Goal: Task Accomplishment & Management: Use online tool/utility

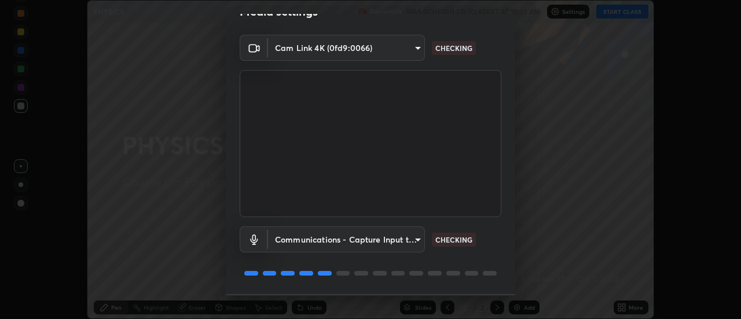
scroll to position [61, 0]
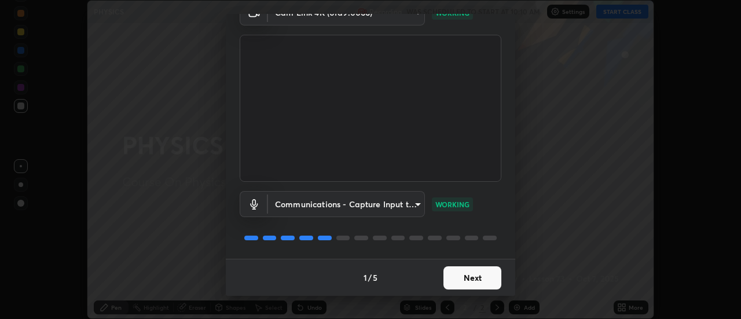
click at [470, 277] on button "Next" at bounding box center [473, 277] width 58 height 23
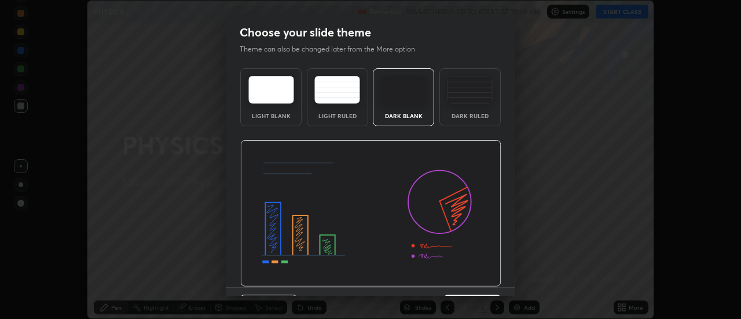
click at [473, 275] on img at bounding box center [370, 213] width 261 height 147
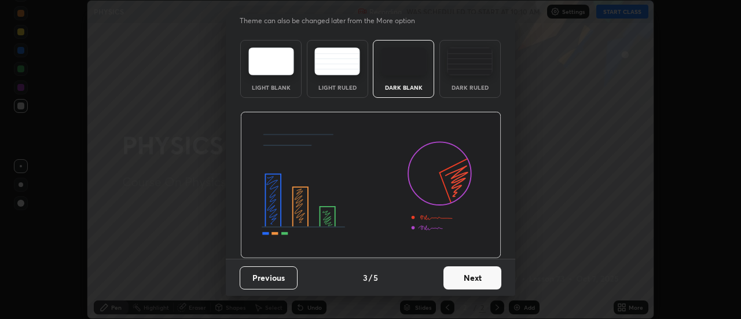
click at [480, 276] on button "Next" at bounding box center [473, 277] width 58 height 23
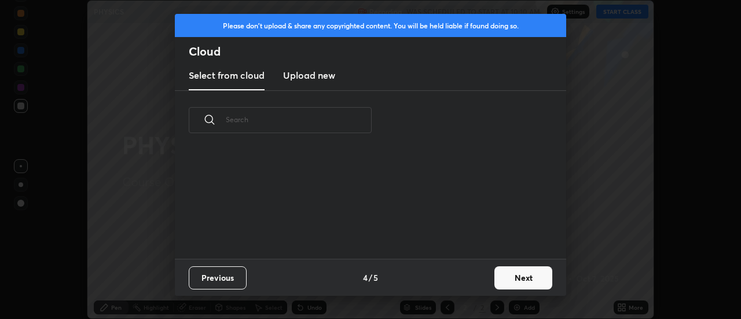
click at [484, 278] on div "Previous 4 / 5 Next" at bounding box center [371, 277] width 392 height 37
click at [510, 277] on button "Next" at bounding box center [524, 277] width 58 height 23
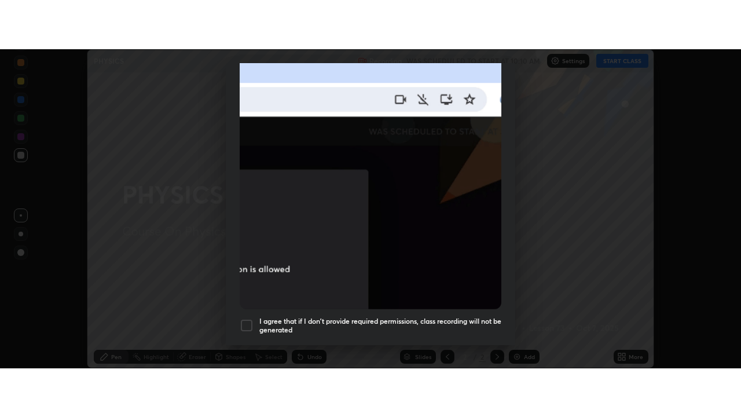
scroll to position [297, 0]
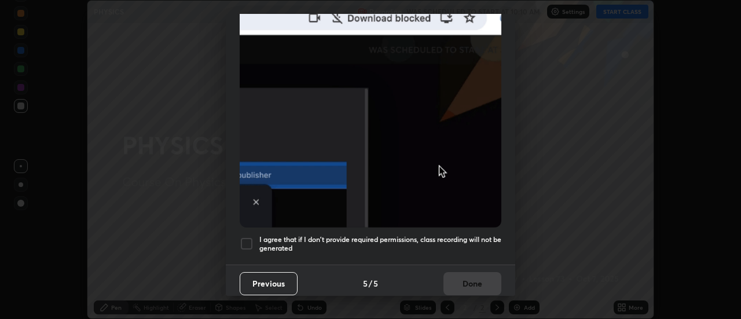
click at [242, 237] on div at bounding box center [247, 244] width 14 height 14
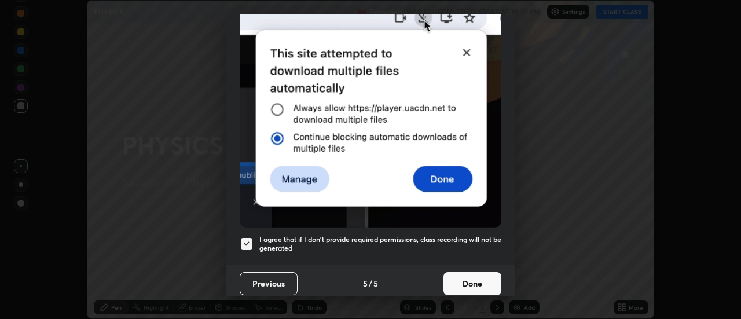
click at [450, 273] on button "Done" at bounding box center [473, 283] width 58 height 23
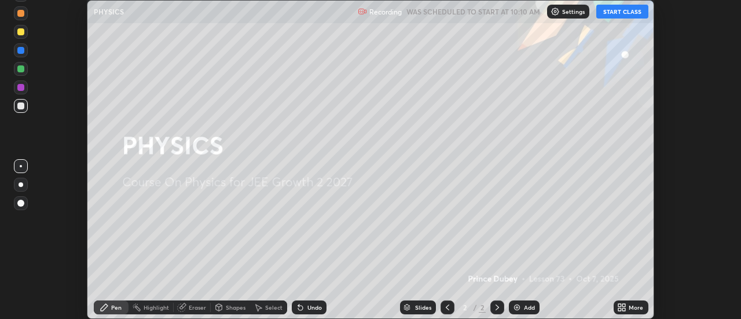
click at [616, 13] on button "START CLASS" at bounding box center [623, 12] width 52 height 14
click at [630, 309] on div "More" at bounding box center [636, 308] width 14 height 6
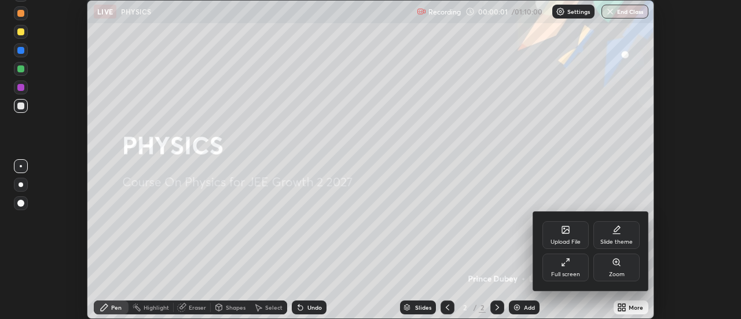
click at [568, 268] on div "Full screen" at bounding box center [566, 268] width 46 height 28
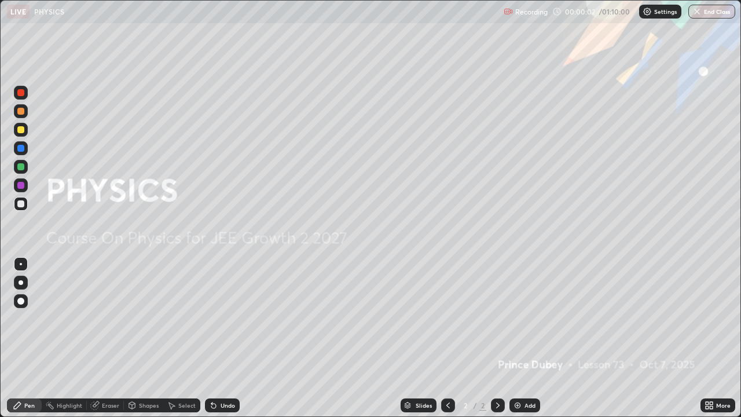
scroll to position [417, 741]
click at [525, 319] on div "Add" at bounding box center [530, 406] width 11 height 6
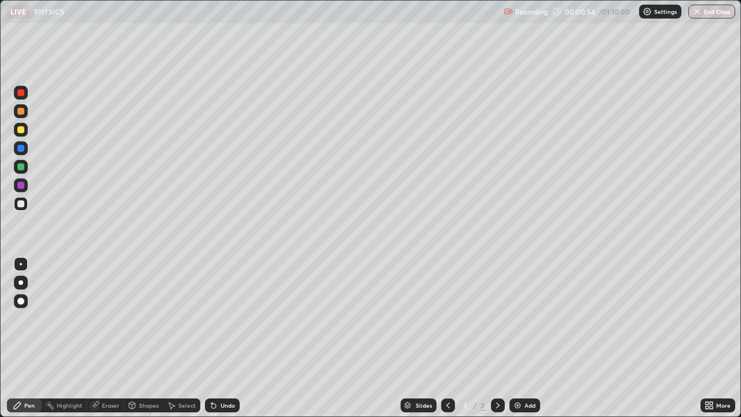
click at [18, 203] on div at bounding box center [20, 203] width 7 height 7
click at [142, 319] on div "Shapes" at bounding box center [149, 406] width 20 height 6
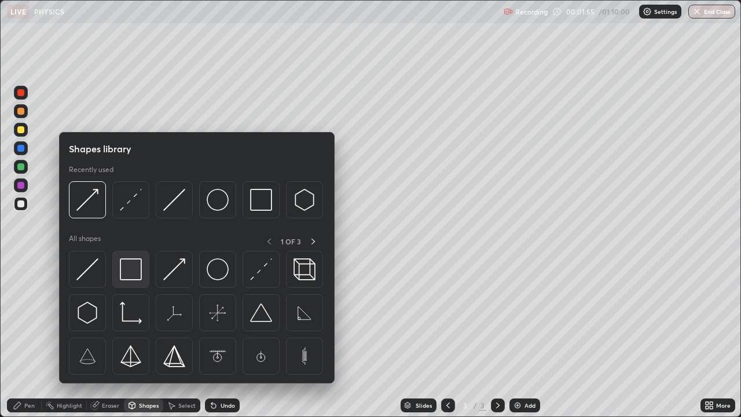
click at [127, 267] on img at bounding box center [131, 269] width 22 height 22
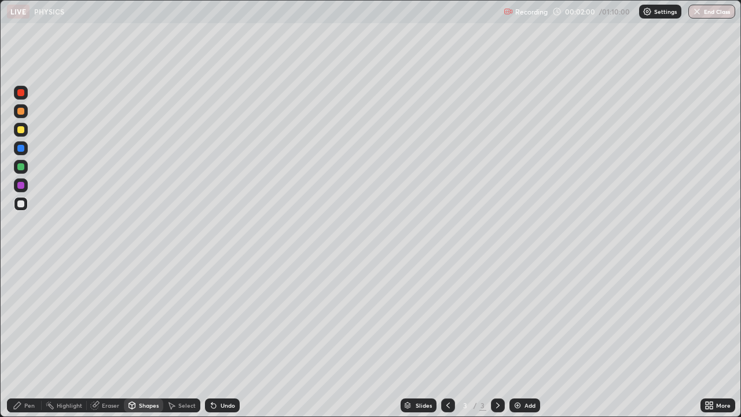
click at [141, 319] on div "Shapes" at bounding box center [149, 406] width 20 height 6
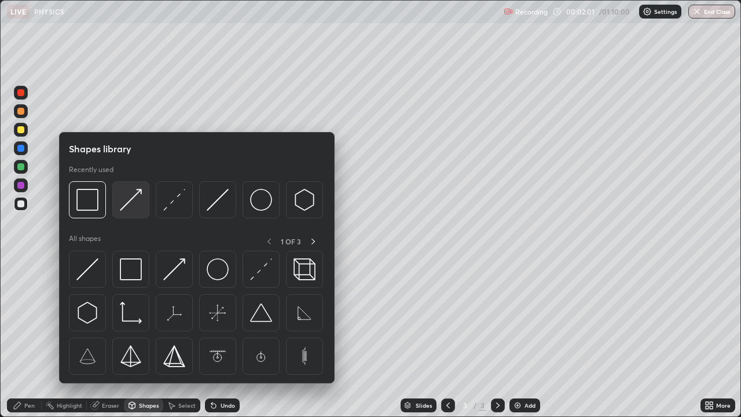
click at [137, 196] on img at bounding box center [131, 200] width 22 height 22
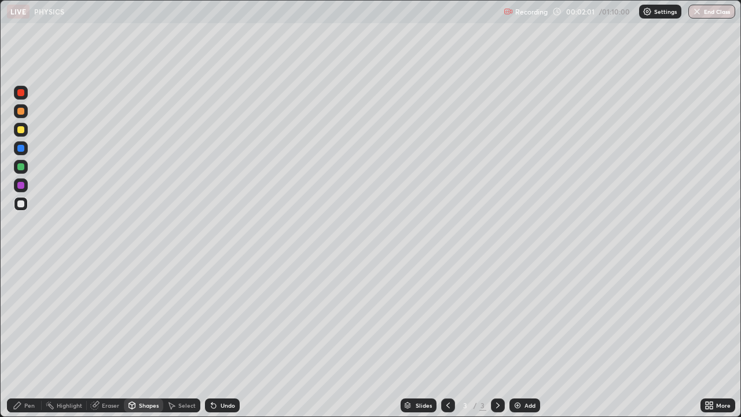
click at [20, 130] on div at bounding box center [20, 129] width 7 height 7
click at [32, 319] on div "Pen" at bounding box center [29, 406] width 10 height 6
click at [16, 203] on div at bounding box center [21, 204] width 14 height 14
click at [141, 319] on div "Shapes" at bounding box center [143, 406] width 39 height 14
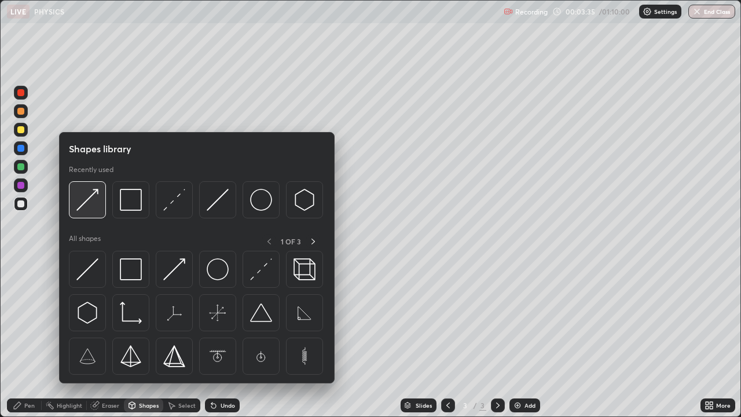
click at [90, 206] on img at bounding box center [87, 200] width 22 height 22
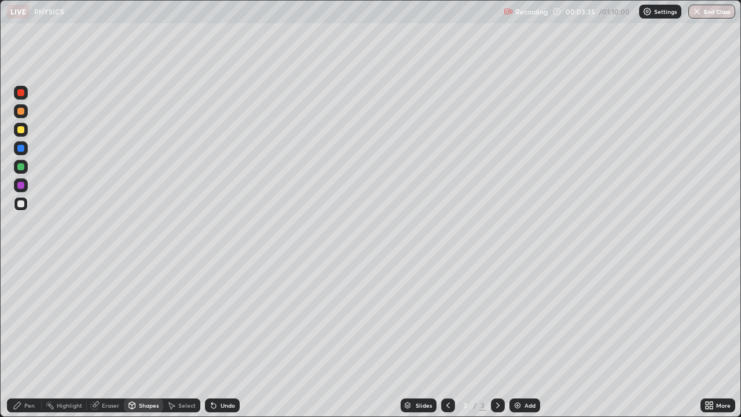
click at [18, 170] on div at bounding box center [21, 167] width 14 height 14
click at [22, 319] on icon at bounding box center [17, 405] width 9 height 9
click at [224, 319] on div "Undo" at bounding box center [222, 406] width 35 height 14
click at [141, 319] on div "Shapes" at bounding box center [143, 406] width 39 height 14
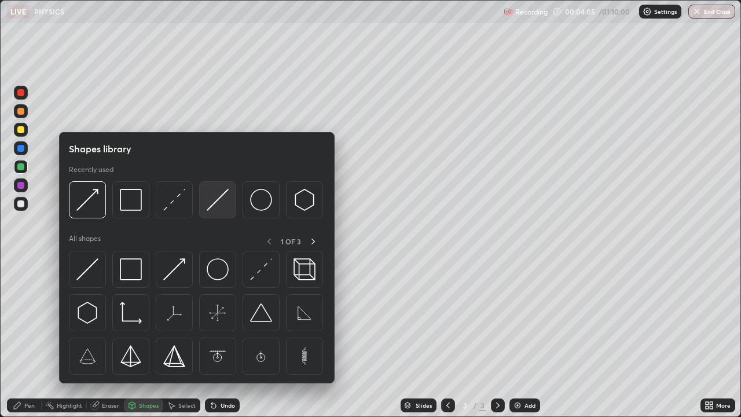
click at [216, 199] on img at bounding box center [218, 200] width 22 height 22
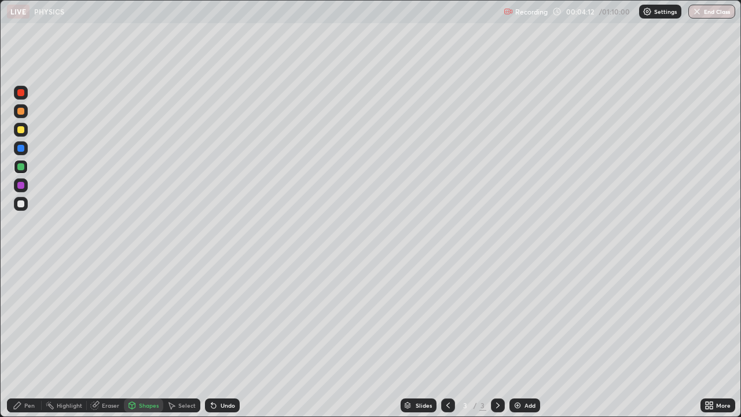
click at [23, 319] on div "Pen" at bounding box center [24, 406] width 35 height 14
click at [233, 319] on div "Undo" at bounding box center [228, 406] width 14 height 6
click at [230, 319] on div "Undo" at bounding box center [228, 406] width 14 height 6
click at [231, 319] on div "Undo" at bounding box center [222, 406] width 35 height 14
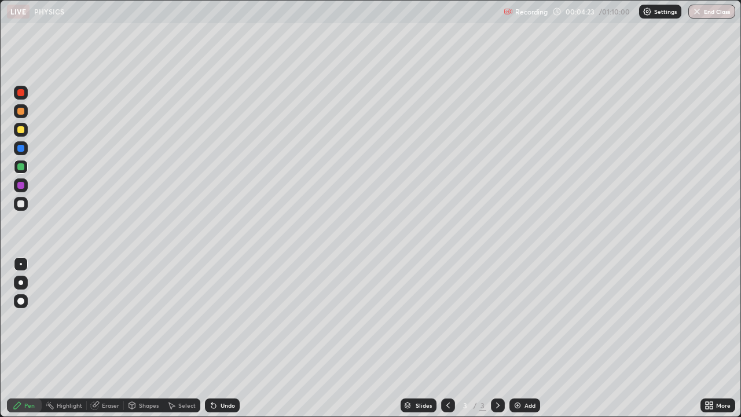
click at [231, 319] on div "Undo" at bounding box center [222, 406] width 35 height 14
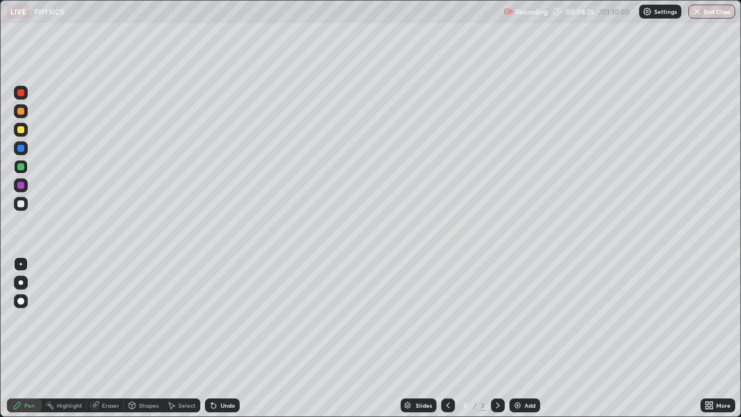
click at [230, 319] on div "Undo" at bounding box center [222, 406] width 35 height 14
click at [221, 319] on div "Undo" at bounding box center [228, 406] width 14 height 6
click at [23, 205] on div at bounding box center [20, 203] width 7 height 7
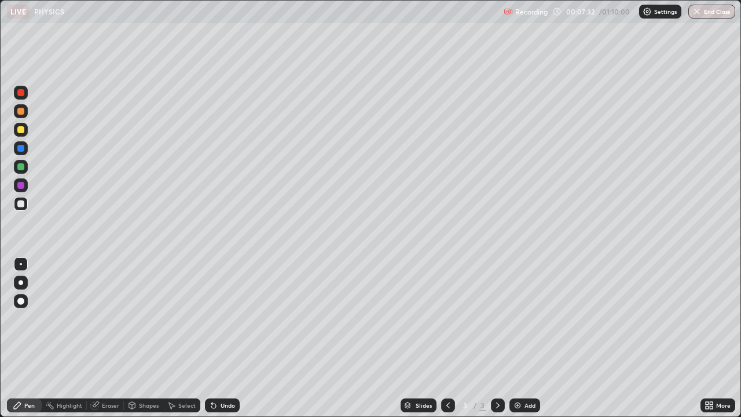
click at [185, 319] on div "Select" at bounding box center [186, 406] width 17 height 6
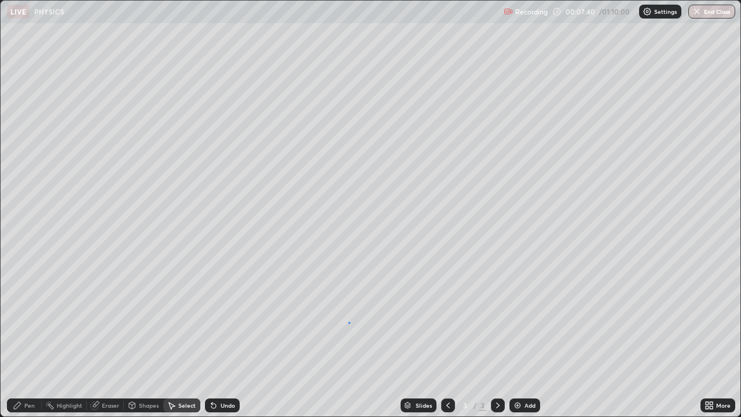
click at [349, 319] on div "0 ° Undo Copy Duplicate Duplicate to new slide Delete" at bounding box center [371, 209] width 740 height 416
click at [176, 319] on div "Select" at bounding box center [181, 406] width 37 height 14
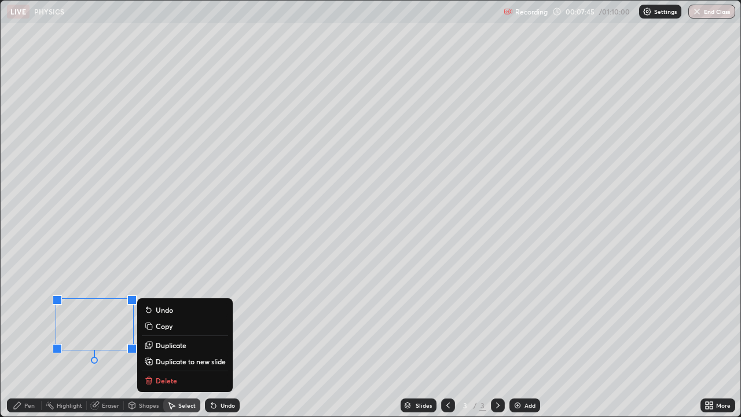
click at [83, 319] on div "0 ° Undo Copy Duplicate Duplicate to new slide Delete" at bounding box center [371, 209] width 740 height 416
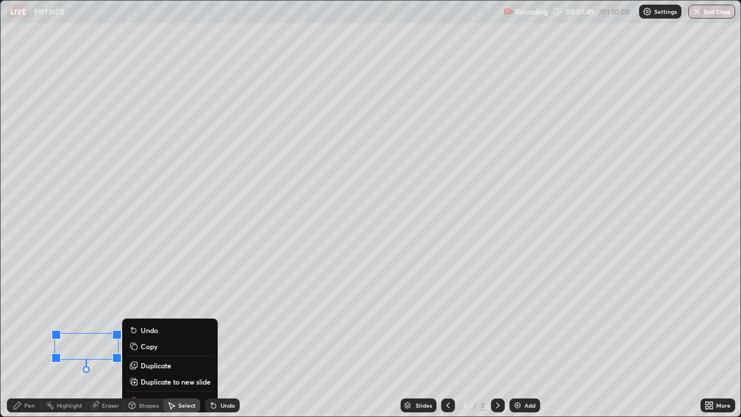
click at [20, 319] on icon at bounding box center [17, 405] width 9 height 9
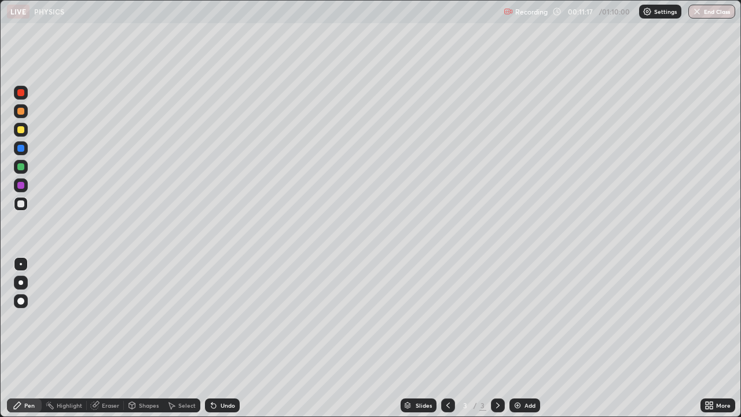
click at [138, 319] on div "Shapes" at bounding box center [143, 406] width 39 height 14
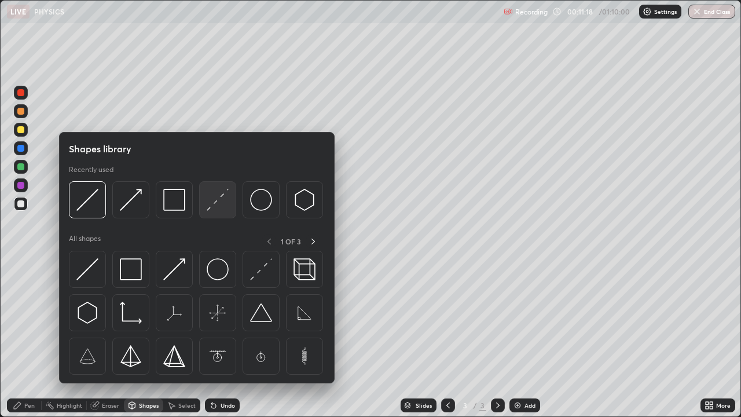
click at [216, 206] on img at bounding box center [218, 200] width 22 height 22
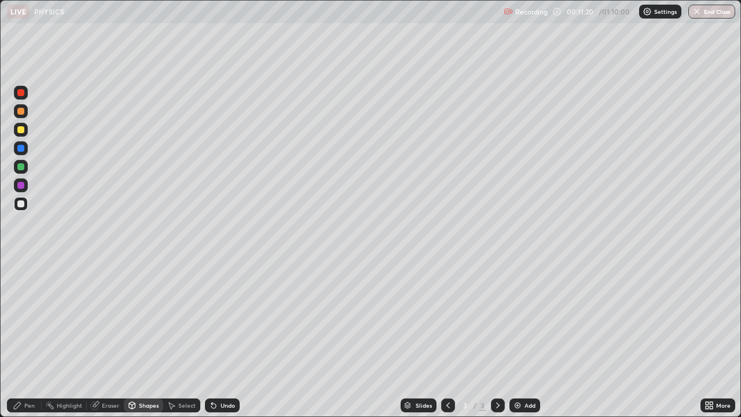
click at [25, 319] on div "Pen" at bounding box center [29, 406] width 10 height 6
click at [223, 319] on div "Undo" at bounding box center [222, 406] width 35 height 14
click at [148, 319] on div "Shapes" at bounding box center [143, 406] width 39 height 14
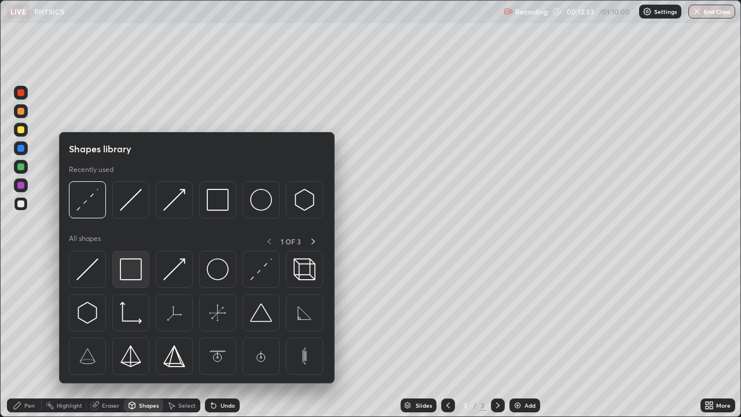
click at [135, 268] on img at bounding box center [131, 269] width 22 height 22
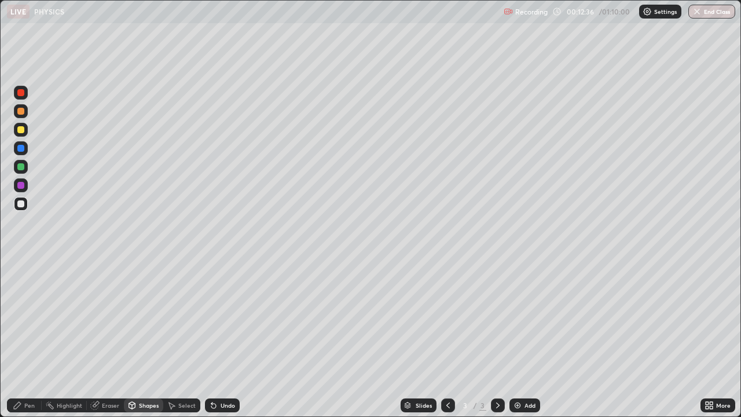
click at [187, 319] on div "Select" at bounding box center [186, 406] width 17 height 6
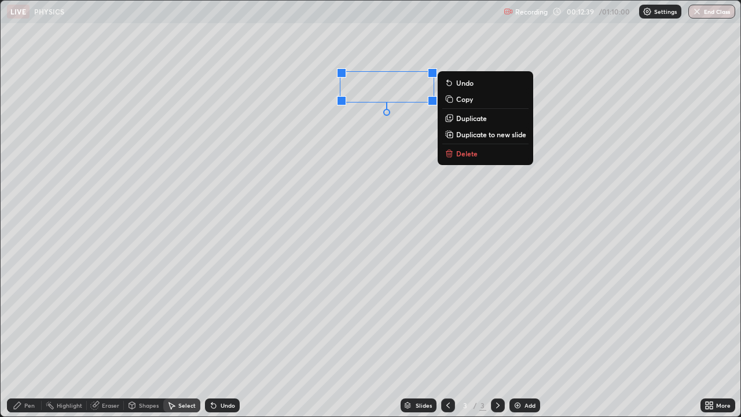
click at [388, 159] on div "0 ° Undo Copy Duplicate Duplicate to new slide Delete" at bounding box center [371, 209] width 740 height 416
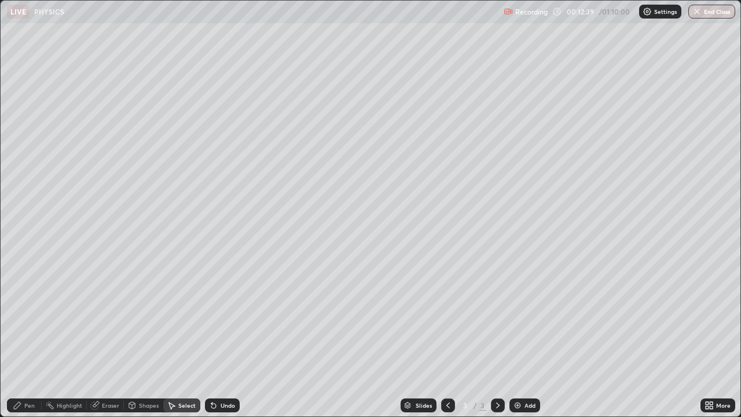
click at [30, 319] on div "Pen" at bounding box center [29, 406] width 10 height 6
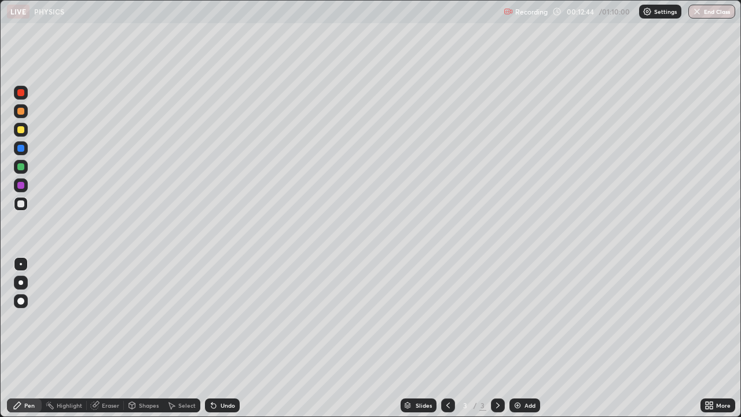
click at [151, 319] on div "Shapes" at bounding box center [149, 406] width 20 height 6
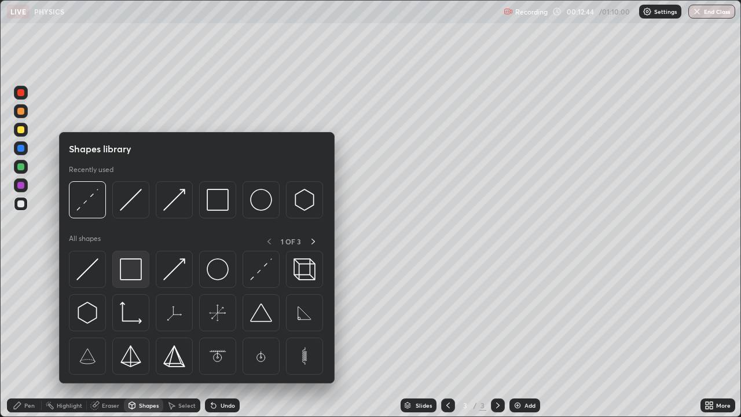
click at [136, 280] on img at bounding box center [131, 269] width 22 height 22
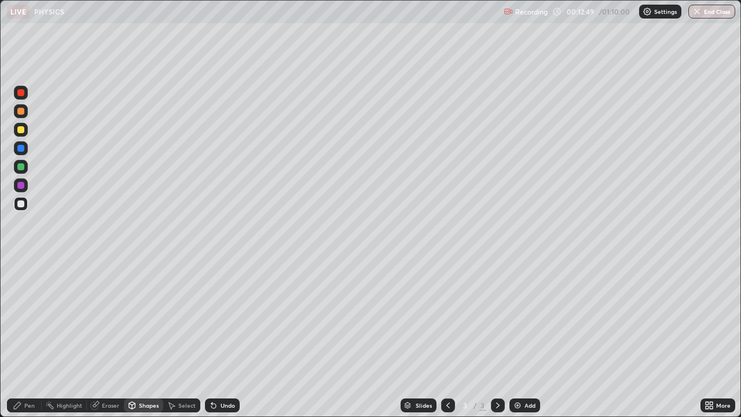
click at [32, 319] on div "Pen" at bounding box center [24, 406] width 35 height 14
click at [132, 319] on icon at bounding box center [132, 407] width 0 height 4
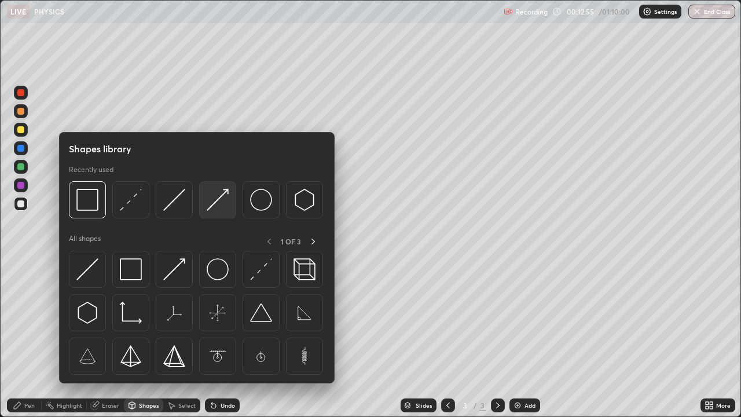
click at [218, 204] on img at bounding box center [218, 200] width 22 height 22
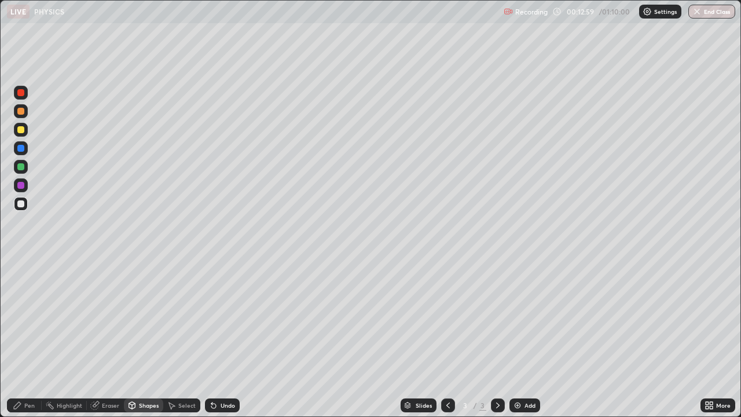
click at [224, 319] on div "Undo" at bounding box center [228, 406] width 14 height 6
click at [24, 319] on div "Pen" at bounding box center [24, 406] width 35 height 14
click at [21, 264] on div at bounding box center [21, 264] width 2 height 2
click at [19, 114] on div at bounding box center [20, 111] width 7 height 7
click at [187, 319] on div "Select" at bounding box center [186, 406] width 17 height 6
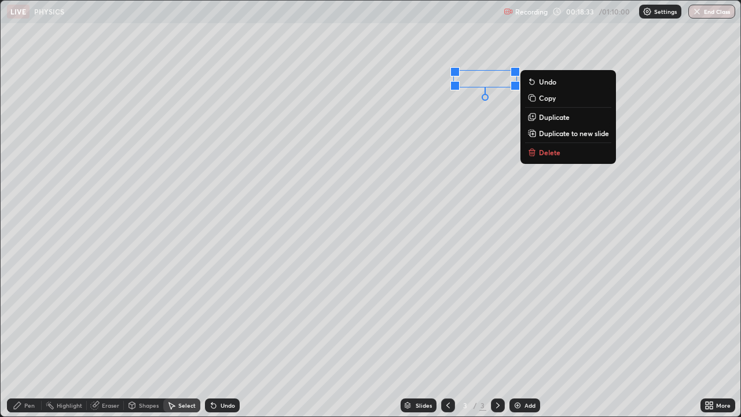
click at [377, 319] on div "0 ° Undo Copy Duplicate Duplicate to new slide Delete" at bounding box center [371, 209] width 740 height 416
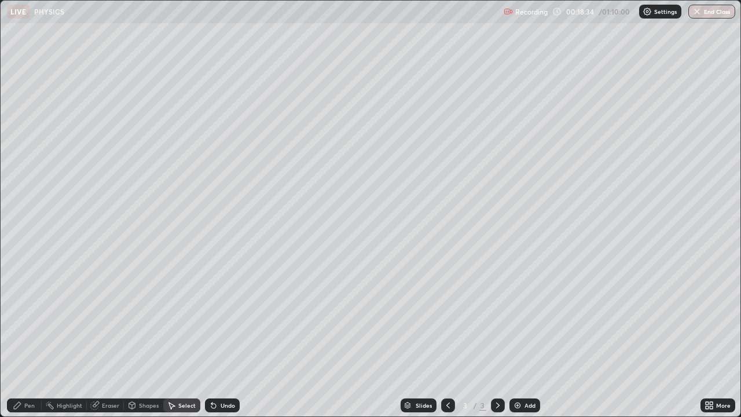
click at [153, 319] on div "Shapes" at bounding box center [149, 406] width 20 height 6
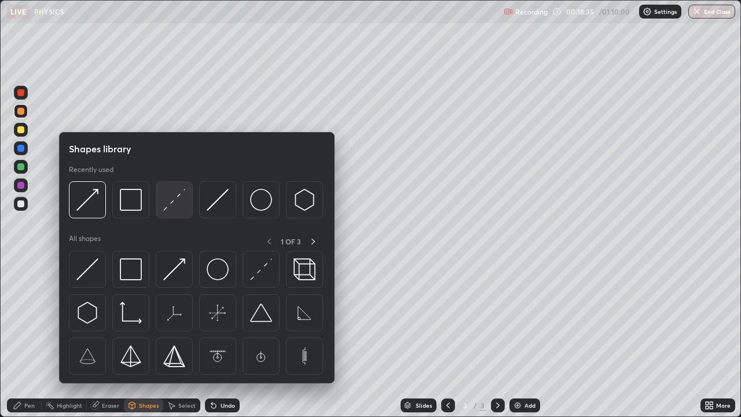
click at [169, 202] on img at bounding box center [174, 200] width 22 height 22
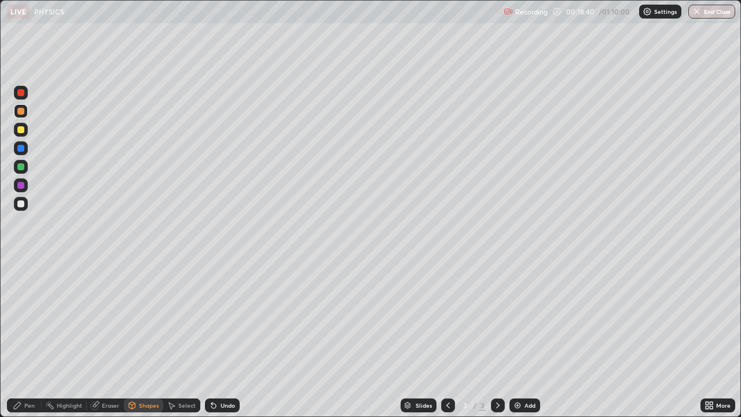
click at [34, 319] on div "Pen" at bounding box center [24, 406] width 35 height 14
click at [211, 319] on icon at bounding box center [213, 406] width 5 height 5
click at [205, 319] on div "Undo" at bounding box center [222, 406] width 35 height 14
click at [21, 206] on div at bounding box center [20, 203] width 7 height 7
click at [228, 319] on div "Undo" at bounding box center [228, 406] width 14 height 6
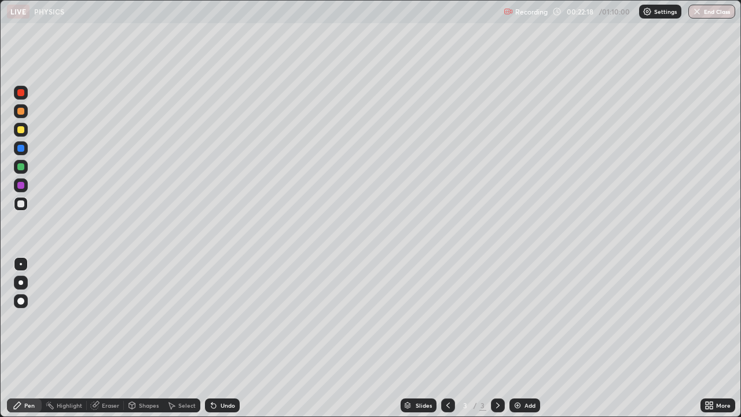
click at [233, 319] on div "Undo" at bounding box center [228, 406] width 14 height 6
click at [139, 319] on div "Shapes" at bounding box center [149, 406] width 20 height 6
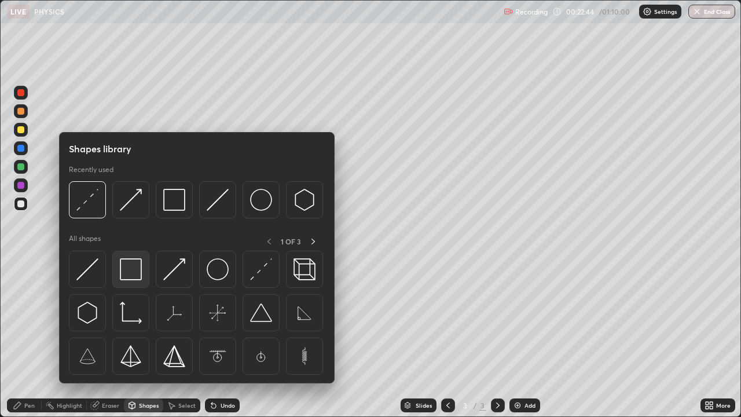
click at [134, 276] on img at bounding box center [131, 269] width 22 height 22
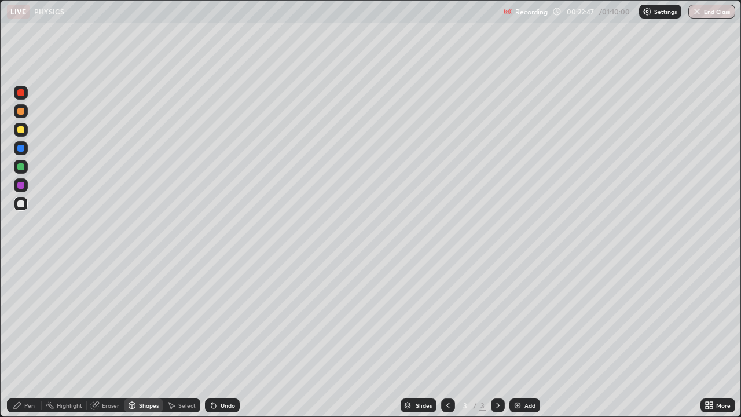
click at [142, 319] on div "Shapes" at bounding box center [149, 406] width 20 height 6
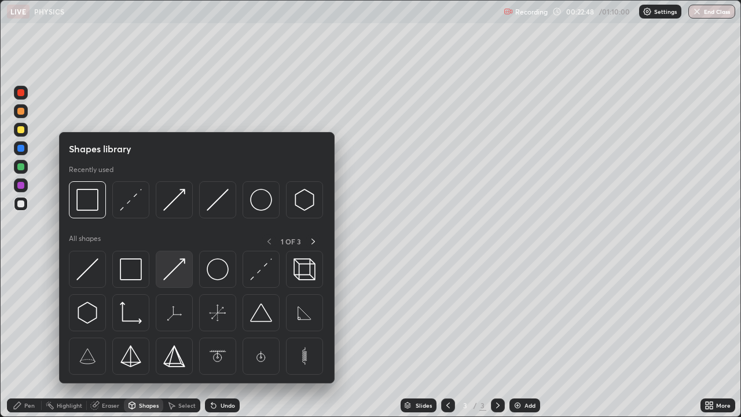
click at [169, 276] on img at bounding box center [174, 269] width 22 height 22
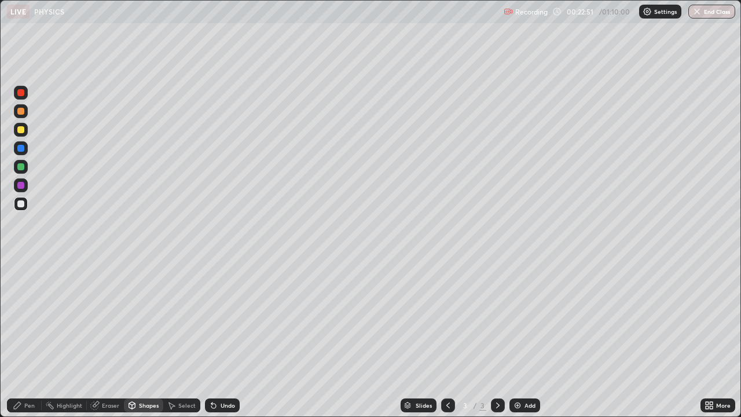
click at [24, 319] on div "Pen" at bounding box center [24, 406] width 35 height 14
click at [152, 319] on div "Shapes" at bounding box center [149, 406] width 20 height 6
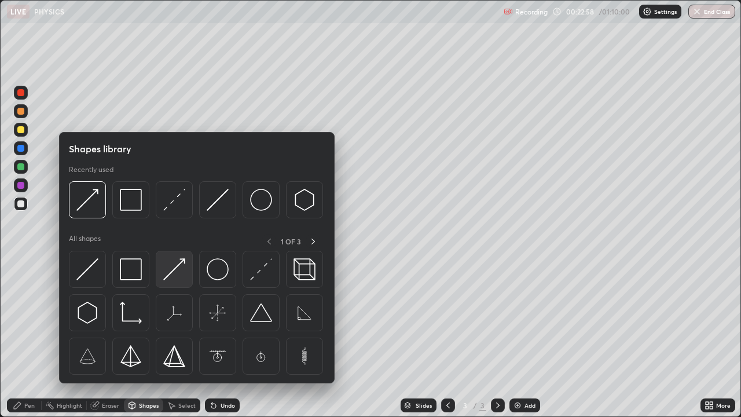
click at [166, 277] on img at bounding box center [174, 269] width 22 height 22
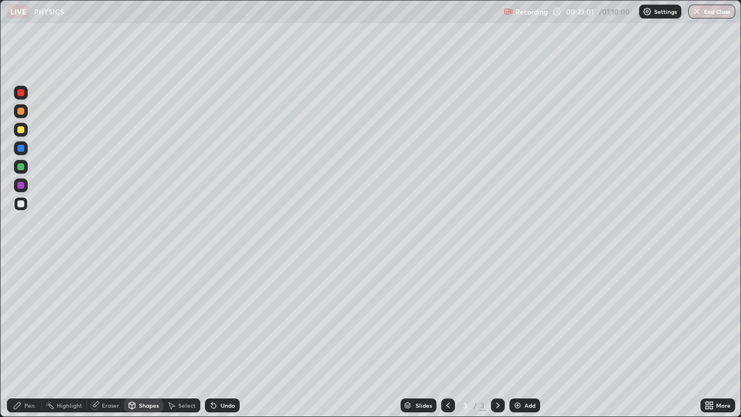
click at [16, 319] on div "Pen" at bounding box center [24, 406] width 35 height 14
click at [528, 319] on div "Add" at bounding box center [525, 406] width 31 height 14
click at [23, 204] on div at bounding box center [20, 203] width 7 height 7
click at [140, 319] on div "Shapes" at bounding box center [149, 406] width 20 height 6
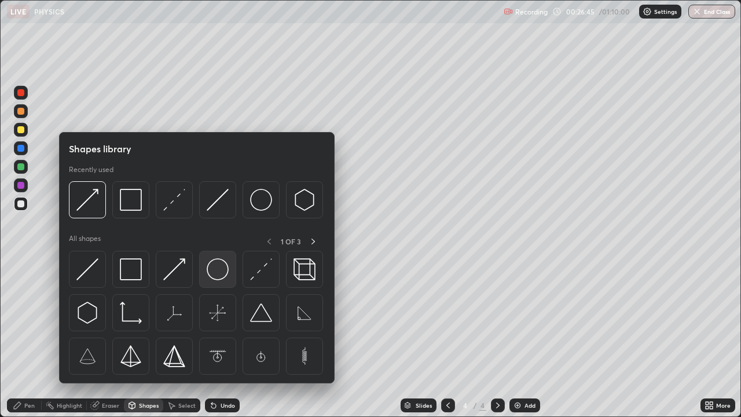
click at [217, 273] on img at bounding box center [218, 269] width 22 height 22
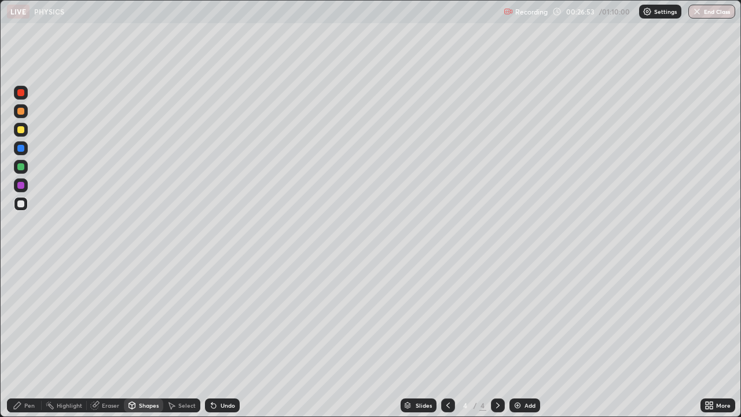
click at [175, 319] on icon at bounding box center [171, 405] width 9 height 9
click at [148, 319] on div "Shapes" at bounding box center [149, 406] width 20 height 6
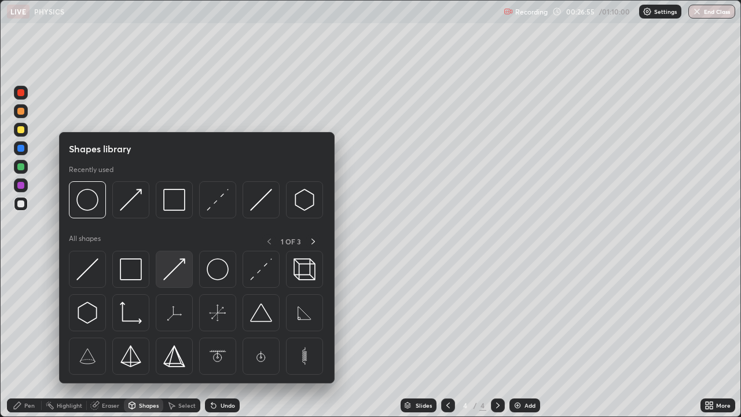
click at [178, 271] on img at bounding box center [174, 269] width 22 height 22
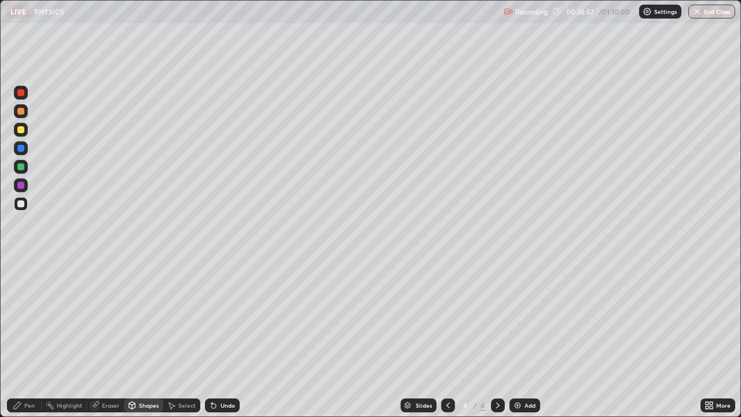
click at [153, 319] on div "Shapes" at bounding box center [149, 406] width 20 height 6
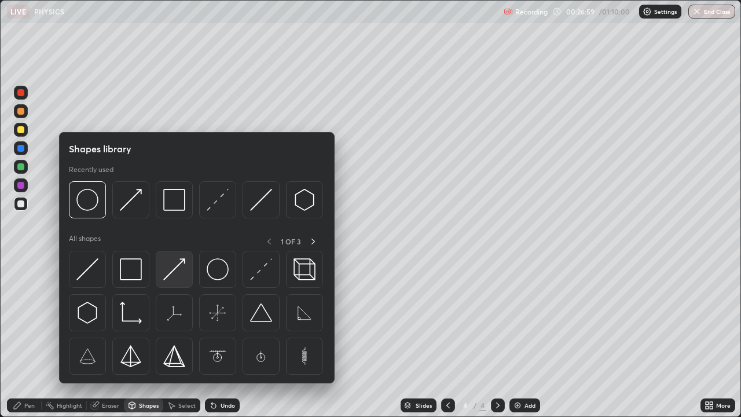
click at [176, 269] on img at bounding box center [174, 269] width 22 height 22
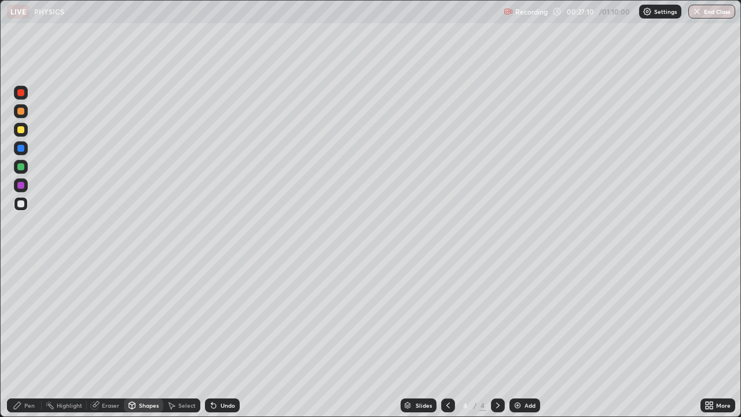
click at [107, 319] on div "Eraser" at bounding box center [110, 406] width 17 height 6
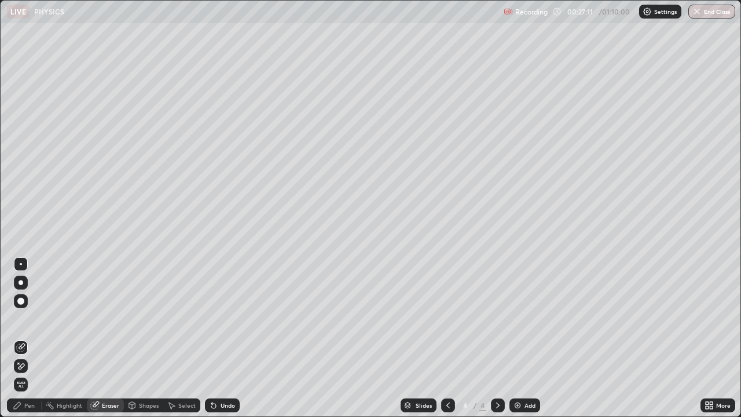
click at [20, 319] on icon at bounding box center [20, 366] width 9 height 10
click at [19, 319] on icon at bounding box center [22, 346] width 6 height 6
click at [24, 319] on div "Pen" at bounding box center [24, 406] width 35 height 14
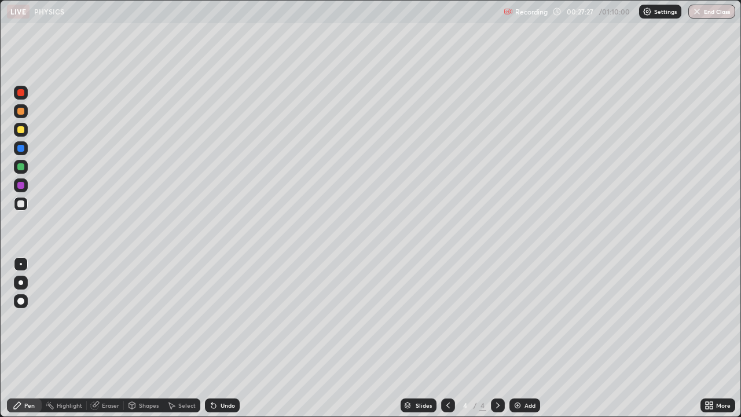
click at [139, 319] on div "Shapes" at bounding box center [149, 406] width 20 height 6
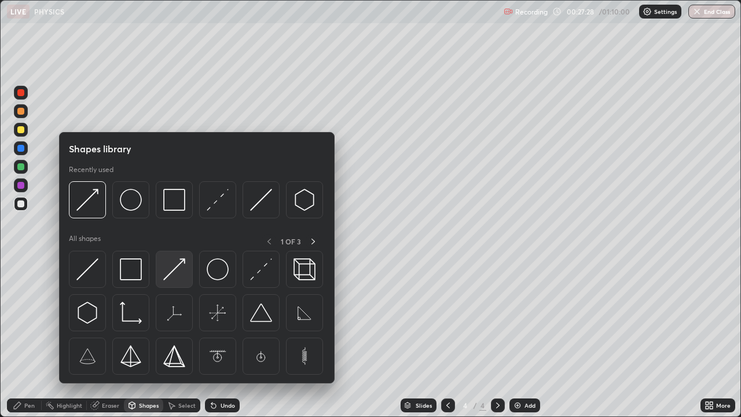
click at [179, 270] on img at bounding box center [174, 269] width 22 height 22
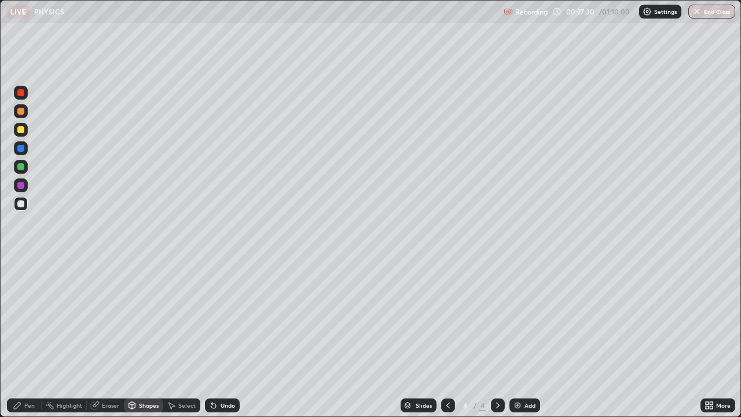
click at [221, 319] on div "Undo" at bounding box center [228, 406] width 14 height 6
click at [152, 319] on div "Shapes" at bounding box center [149, 406] width 20 height 6
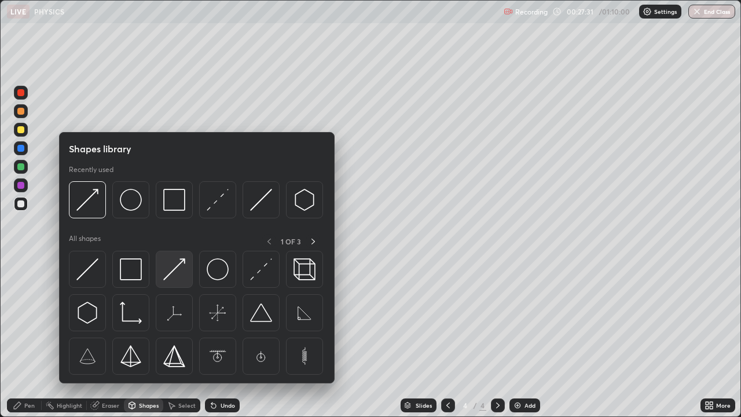
click at [173, 269] on img at bounding box center [174, 269] width 22 height 22
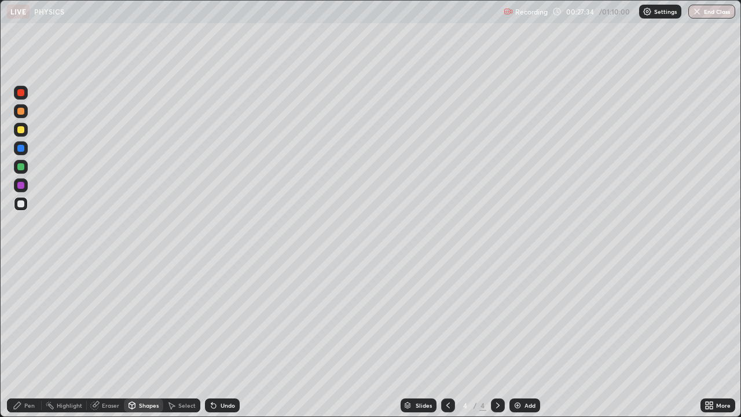
click at [26, 319] on div "Pen" at bounding box center [29, 406] width 10 height 6
click at [217, 319] on div "Undo" at bounding box center [222, 406] width 35 height 14
click at [218, 319] on div "Undo" at bounding box center [222, 406] width 35 height 14
click at [18, 168] on div at bounding box center [20, 166] width 7 height 7
click at [20, 206] on div at bounding box center [20, 203] width 7 height 7
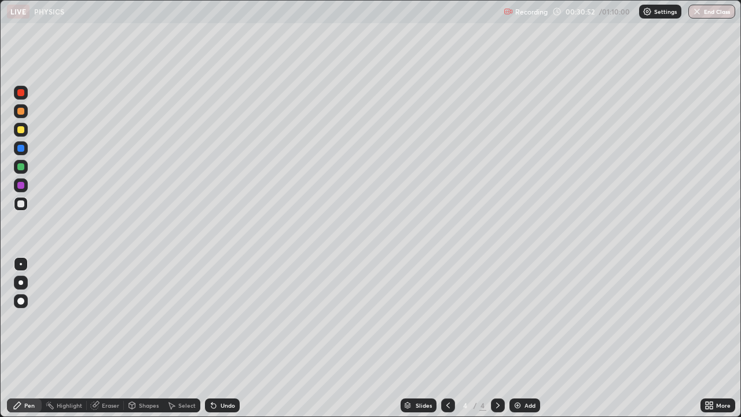
click at [19, 169] on div at bounding box center [20, 166] width 7 height 7
click at [445, 319] on icon at bounding box center [448, 405] width 9 height 9
click at [497, 319] on icon at bounding box center [498, 405] width 9 height 9
click at [144, 319] on div "Shapes" at bounding box center [149, 406] width 20 height 6
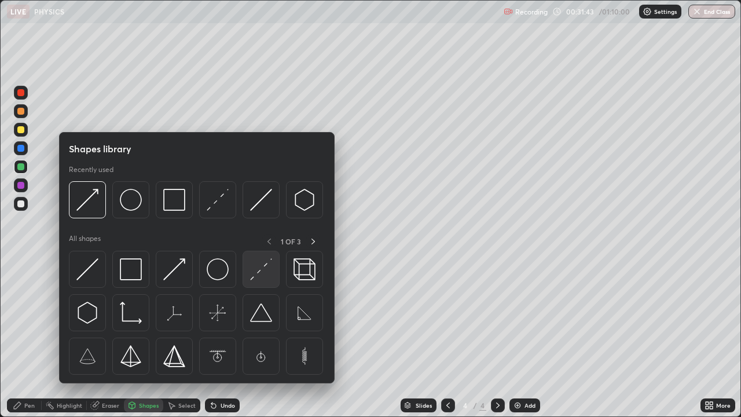
click at [263, 271] on img at bounding box center [261, 269] width 22 height 22
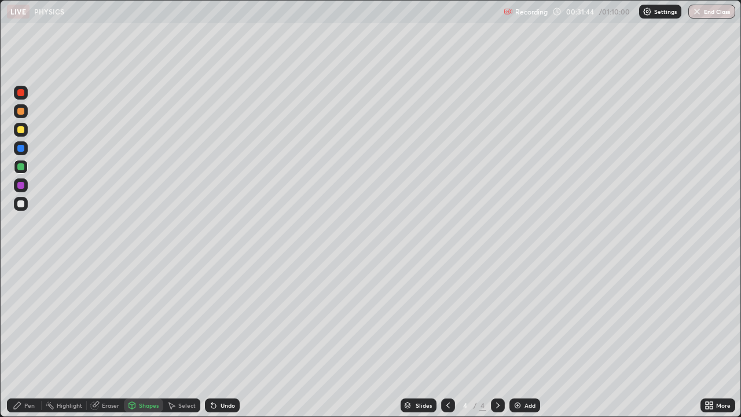
click at [16, 203] on div at bounding box center [21, 204] width 14 height 14
click at [21, 167] on div at bounding box center [20, 166] width 7 height 7
click at [17, 206] on div at bounding box center [20, 203] width 7 height 7
click at [22, 129] on div at bounding box center [20, 129] width 7 height 7
click at [19, 171] on div at bounding box center [21, 167] width 14 height 14
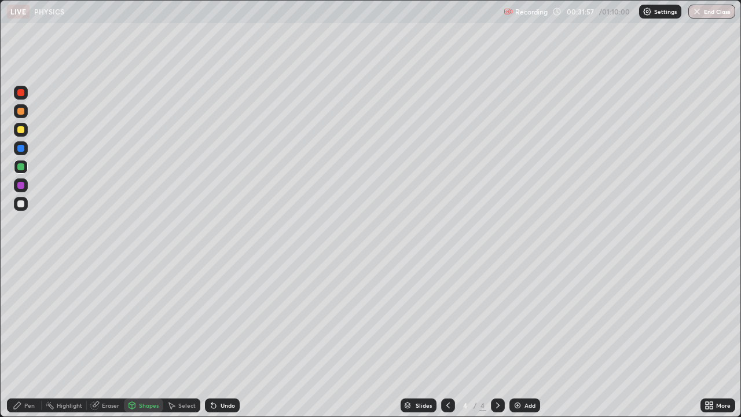
click at [23, 319] on div "Pen" at bounding box center [24, 406] width 35 height 14
click at [224, 319] on div "Undo" at bounding box center [228, 406] width 14 height 6
click at [140, 319] on div "Shapes" at bounding box center [143, 406] width 39 height 14
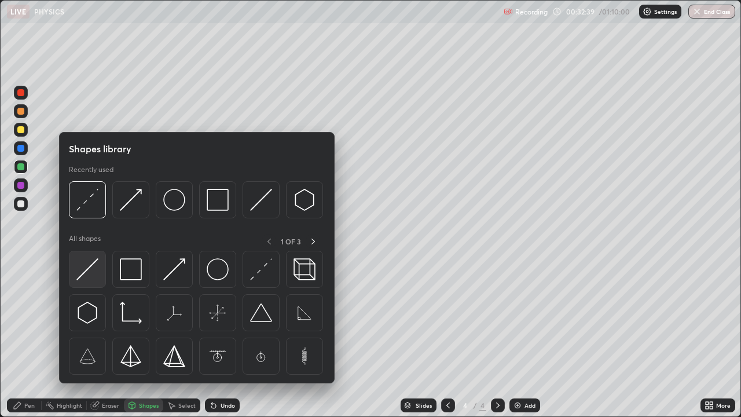
click at [90, 270] on img at bounding box center [87, 269] width 22 height 22
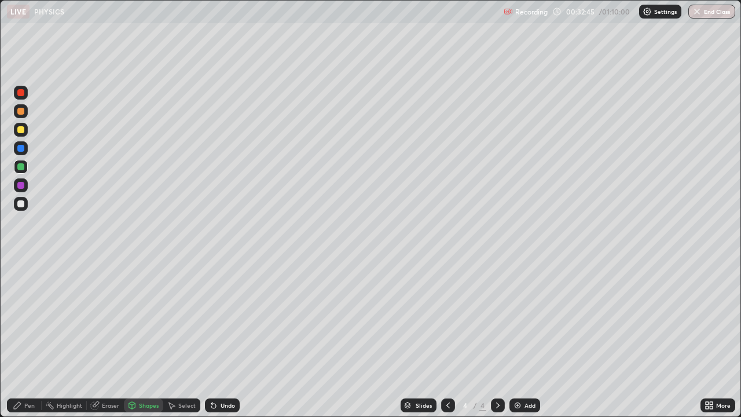
click at [32, 319] on div "Pen" at bounding box center [29, 406] width 10 height 6
click at [151, 319] on div "Shapes" at bounding box center [149, 406] width 20 height 6
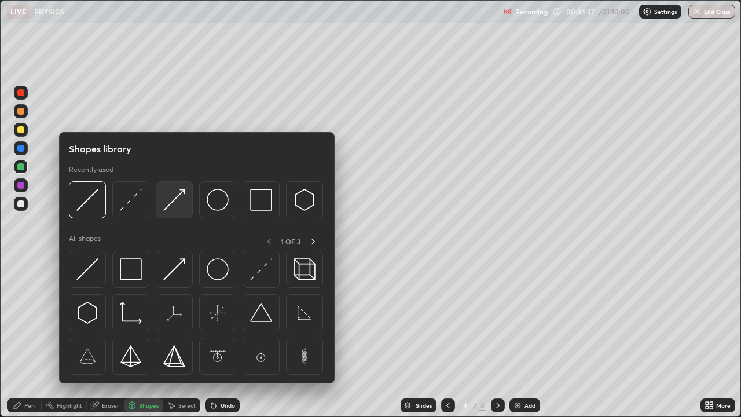
click at [173, 202] on img at bounding box center [174, 200] width 22 height 22
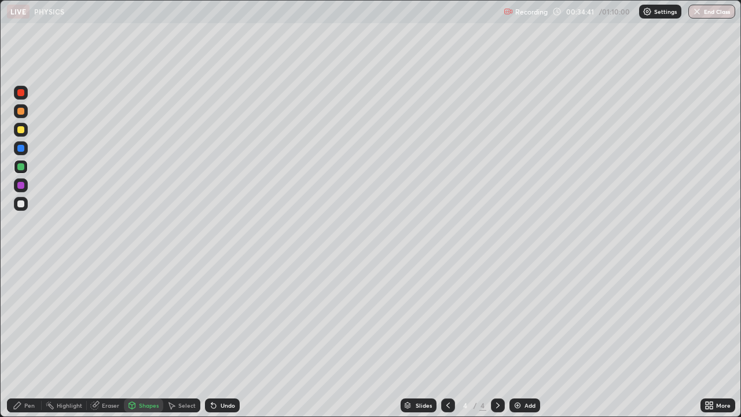
click at [23, 319] on div "Pen" at bounding box center [24, 406] width 35 height 14
click at [403, 319] on div "Slides" at bounding box center [419, 406] width 36 height 14
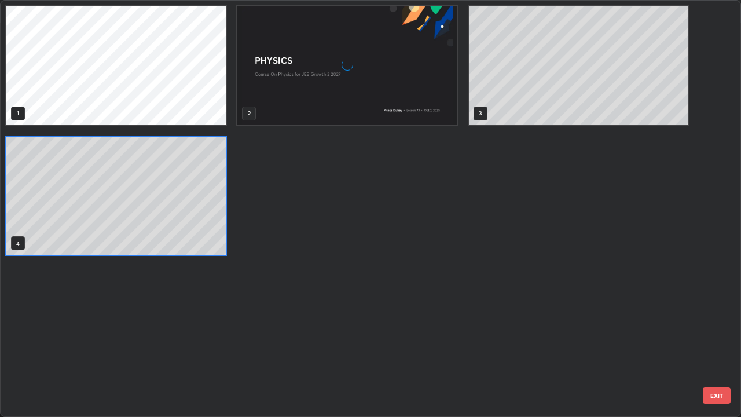
click at [448, 319] on div "1 2 3 4" at bounding box center [361, 209] width 720 height 416
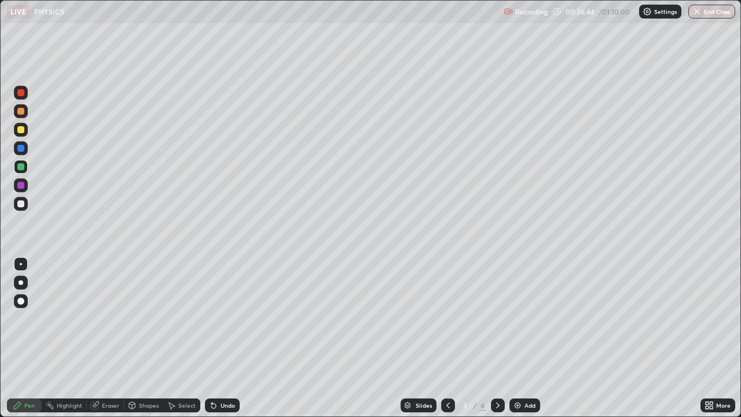
click at [495, 319] on icon at bounding box center [498, 405] width 9 height 9
click at [25, 205] on div at bounding box center [21, 204] width 14 height 14
click at [225, 319] on div "Undo" at bounding box center [228, 406] width 14 height 6
click at [227, 319] on div "Undo" at bounding box center [228, 406] width 14 height 6
click at [20, 112] on div at bounding box center [20, 111] width 7 height 7
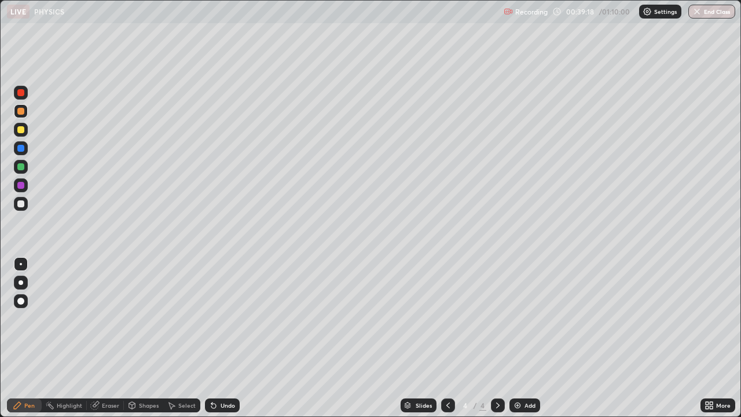
click at [137, 319] on div "Shapes" at bounding box center [143, 406] width 39 height 14
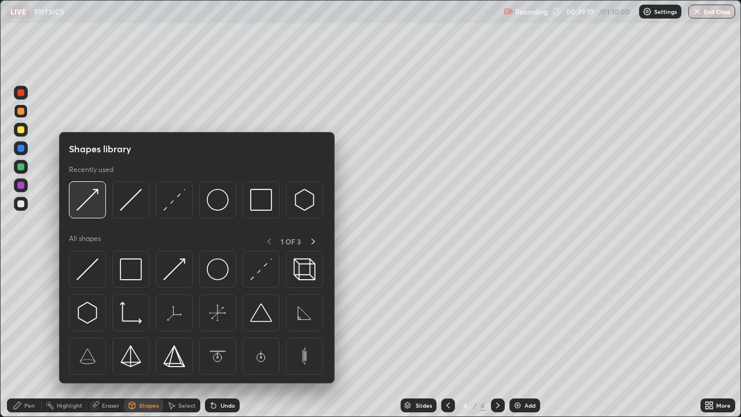
click at [92, 207] on img at bounding box center [87, 200] width 22 height 22
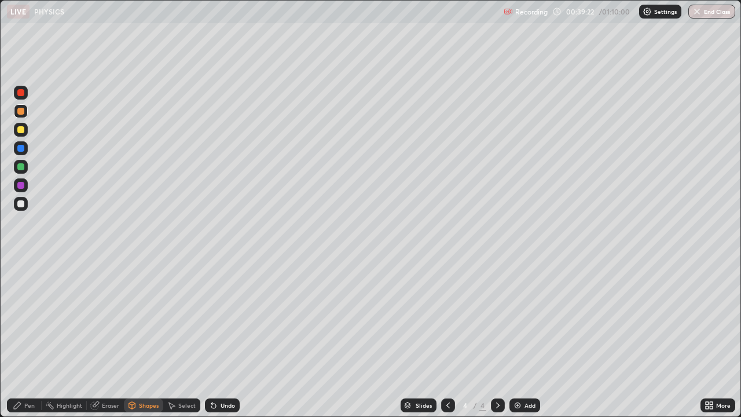
click at [221, 319] on div "Undo" at bounding box center [228, 406] width 14 height 6
click at [17, 319] on icon at bounding box center [17, 405] width 7 height 7
click at [21, 208] on div at bounding box center [21, 204] width 14 height 14
click at [223, 319] on div "Undo" at bounding box center [228, 406] width 14 height 6
click at [218, 319] on div "Undo" at bounding box center [222, 406] width 35 height 14
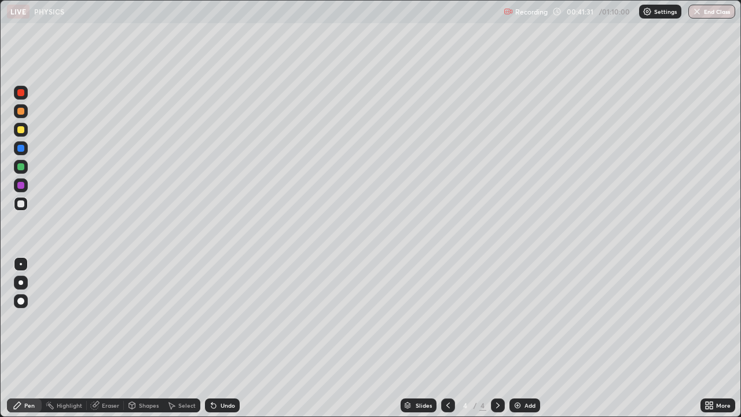
click at [218, 319] on div "Undo" at bounding box center [222, 406] width 35 height 14
click at [216, 319] on icon at bounding box center [213, 405] width 9 height 9
click at [220, 319] on div "Undo" at bounding box center [222, 406] width 35 height 14
click at [221, 319] on div "Undo" at bounding box center [228, 406] width 14 height 6
click at [220, 319] on div "Undo" at bounding box center [222, 406] width 35 height 14
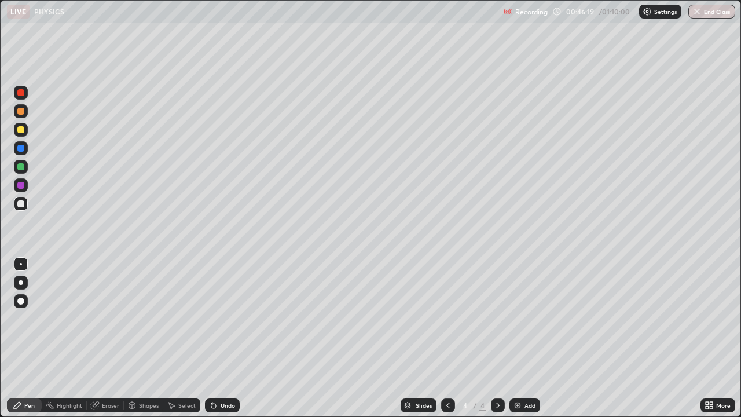
click at [525, 319] on div "Add" at bounding box center [525, 406] width 31 height 14
click at [21, 203] on div at bounding box center [20, 203] width 7 height 7
click at [141, 319] on div "Shapes" at bounding box center [143, 406] width 39 height 14
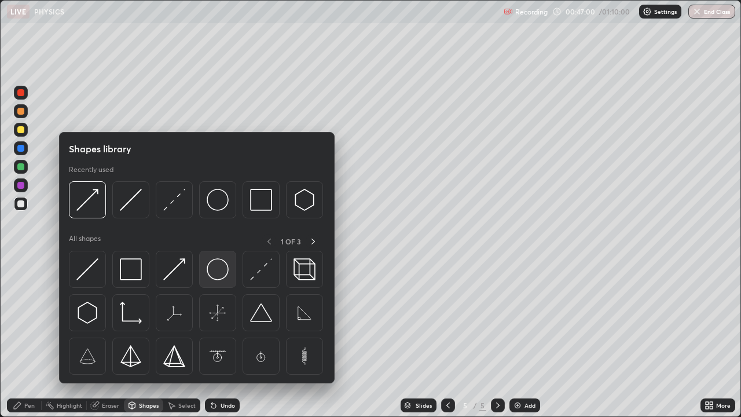
click at [219, 276] on img at bounding box center [218, 269] width 22 height 22
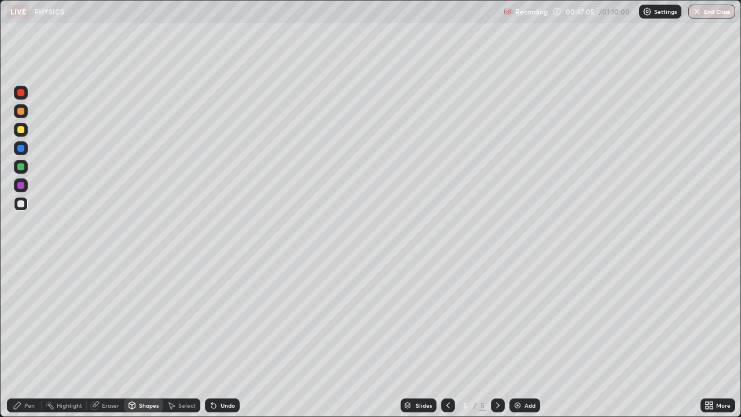
click at [185, 319] on div "Select" at bounding box center [186, 406] width 17 height 6
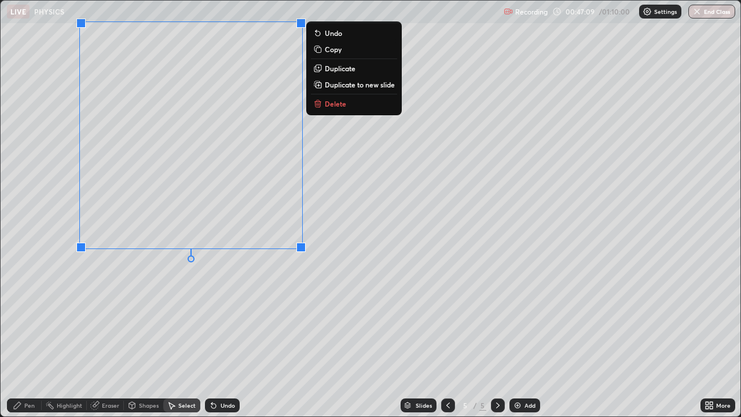
click at [150, 319] on div "0 ° Undo Copy Duplicate Duplicate to new slide Delete" at bounding box center [371, 209] width 740 height 416
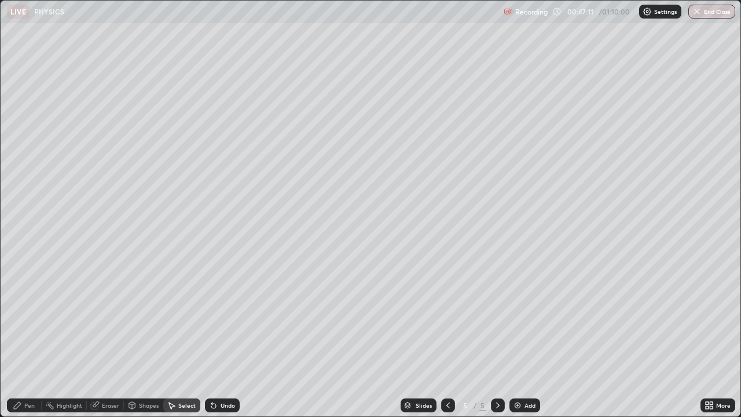
click at [143, 319] on div "Shapes" at bounding box center [149, 406] width 20 height 6
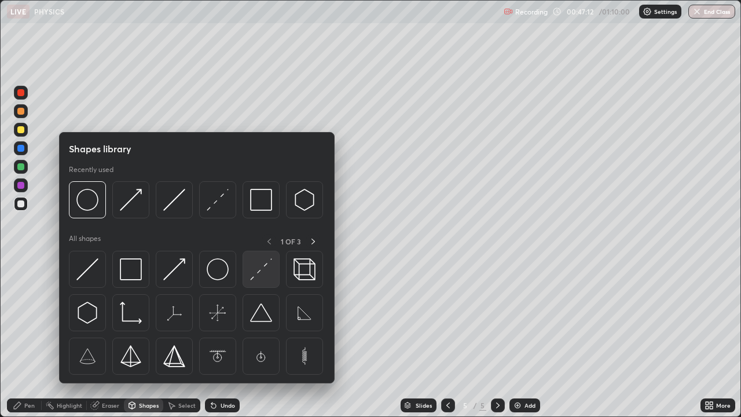
click at [260, 273] on img at bounding box center [261, 269] width 22 height 22
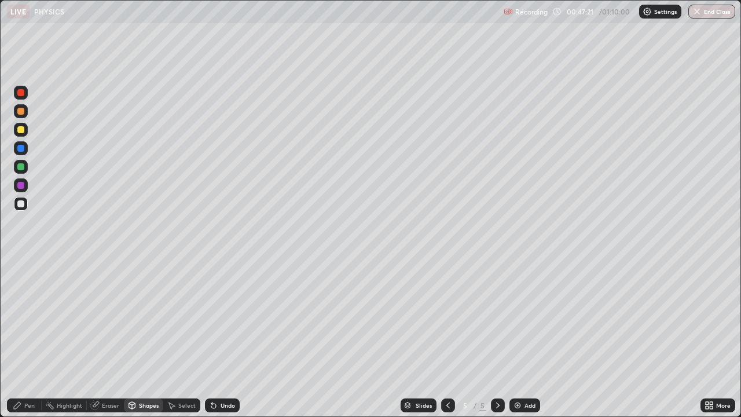
click at [149, 319] on div "Shapes" at bounding box center [149, 406] width 20 height 6
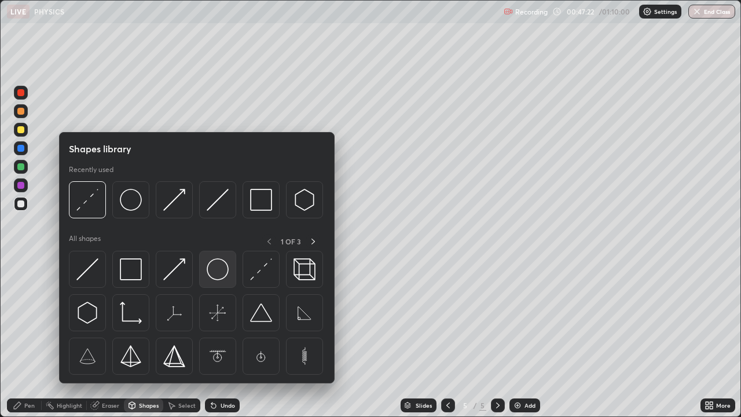
click at [220, 274] on img at bounding box center [218, 269] width 22 height 22
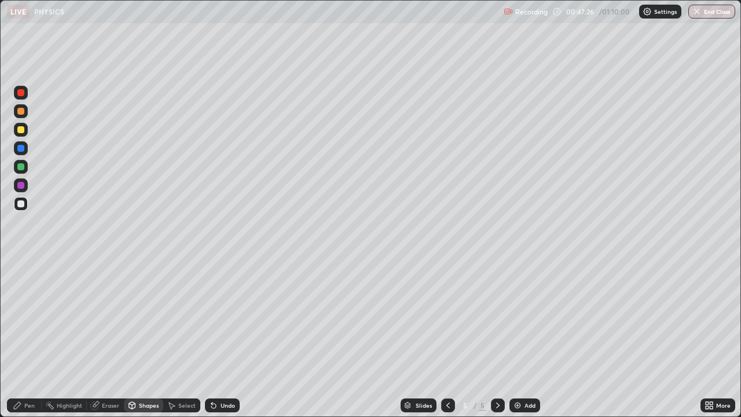
click at [179, 319] on div "Select" at bounding box center [186, 406] width 17 height 6
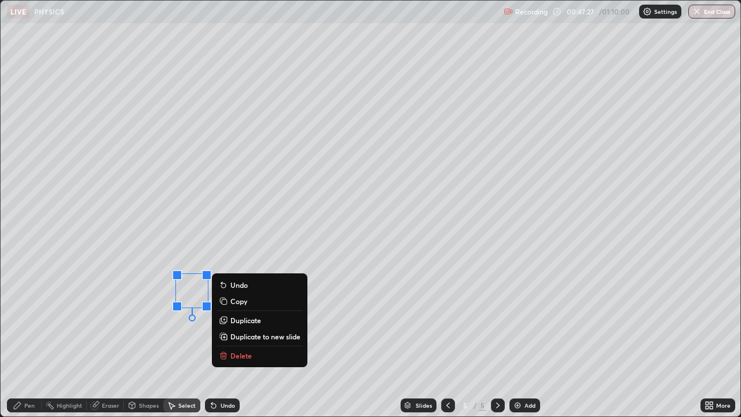
click at [244, 319] on p "Duplicate" at bounding box center [246, 320] width 31 height 9
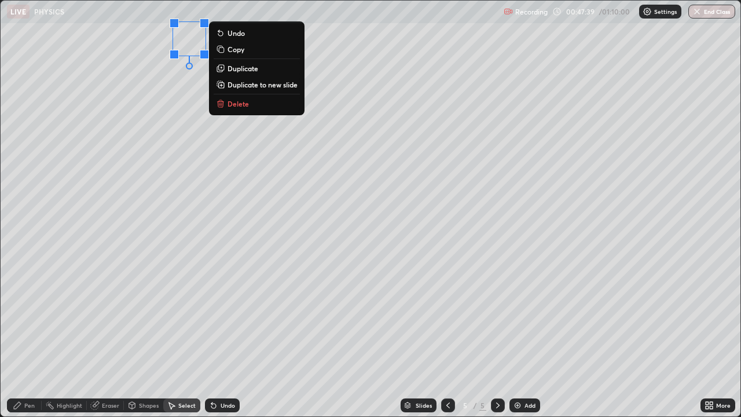
click at [144, 262] on div "0 ° Undo Copy Duplicate Duplicate to new slide Delete" at bounding box center [371, 209] width 740 height 416
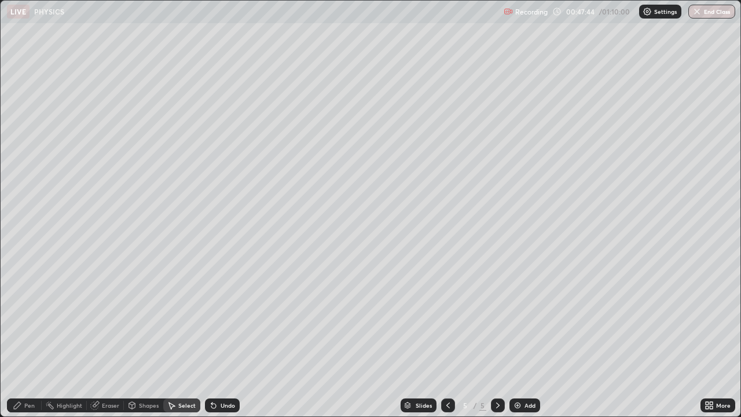
click at [141, 319] on div "Shapes" at bounding box center [149, 406] width 20 height 6
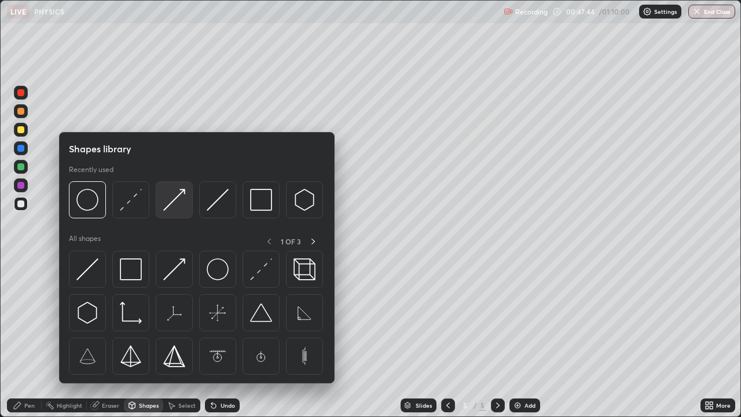
click at [176, 201] on img at bounding box center [174, 200] width 22 height 22
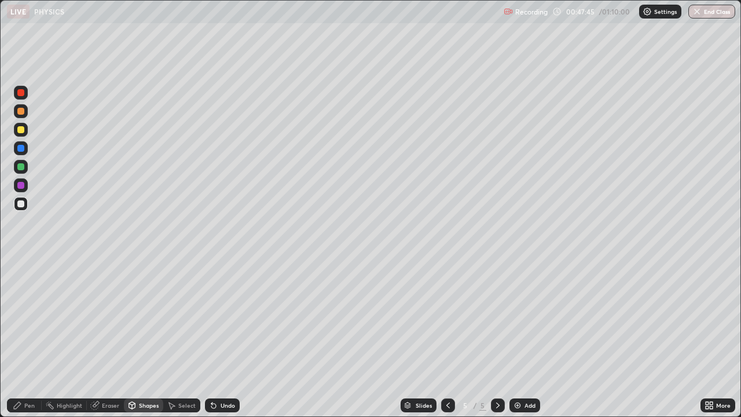
click at [20, 167] on div at bounding box center [20, 166] width 7 height 7
click at [32, 319] on div "Pen" at bounding box center [29, 406] width 10 height 6
click at [221, 319] on div "Undo" at bounding box center [228, 406] width 14 height 6
click at [142, 319] on div "Shapes" at bounding box center [149, 406] width 20 height 6
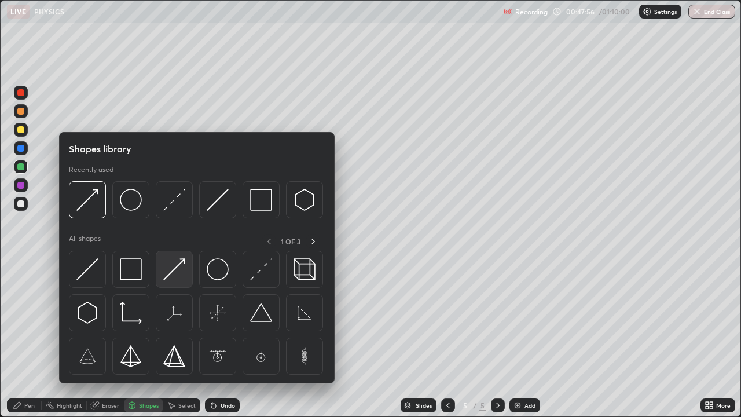
click at [177, 268] on img at bounding box center [174, 269] width 22 height 22
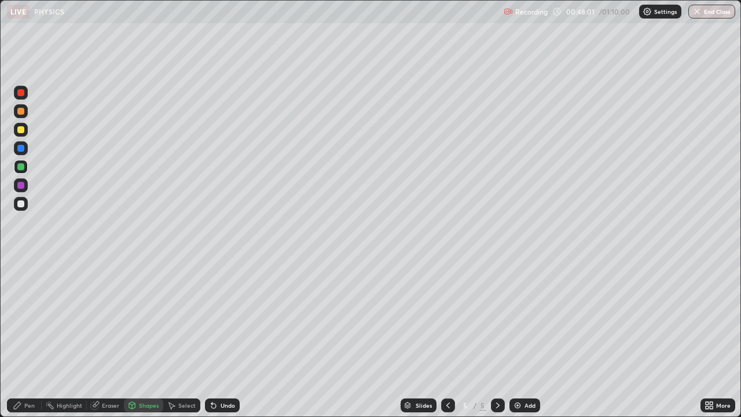
click at [29, 319] on div "Pen" at bounding box center [29, 406] width 10 height 6
click at [180, 319] on div "Select" at bounding box center [186, 406] width 17 height 6
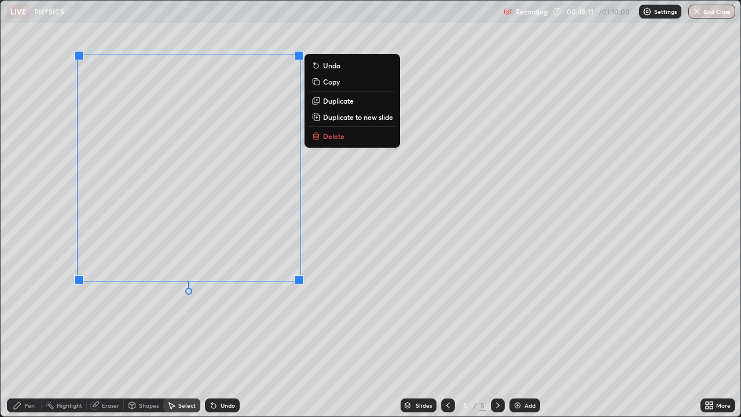
click at [140, 319] on div "Shapes" at bounding box center [149, 406] width 20 height 6
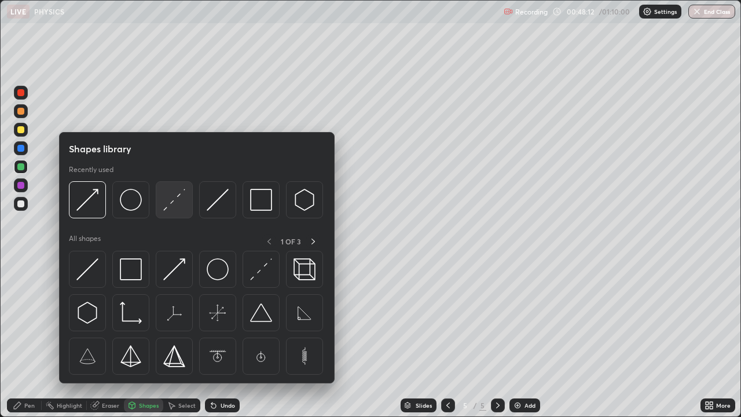
click at [172, 206] on img at bounding box center [174, 200] width 22 height 22
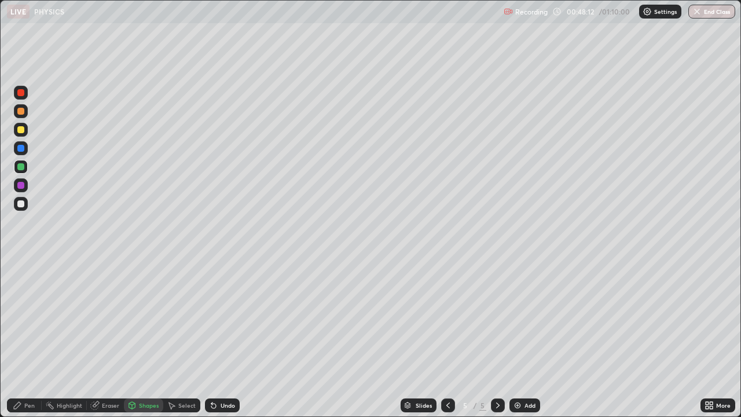
click at [20, 206] on div at bounding box center [20, 203] width 7 height 7
click at [221, 319] on div "Undo" at bounding box center [228, 406] width 14 height 6
click at [23, 319] on div "Pen" at bounding box center [24, 406] width 35 height 14
click at [447, 319] on icon at bounding box center [448, 405] width 9 height 9
click at [187, 319] on div "Select" at bounding box center [186, 406] width 17 height 6
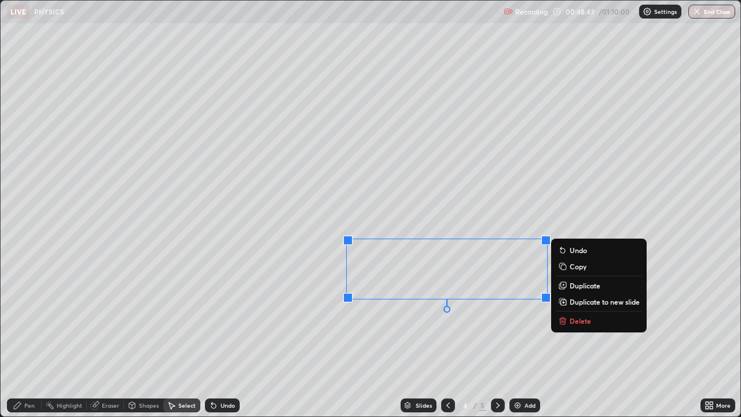
click at [578, 268] on p "Copy" at bounding box center [578, 266] width 17 height 9
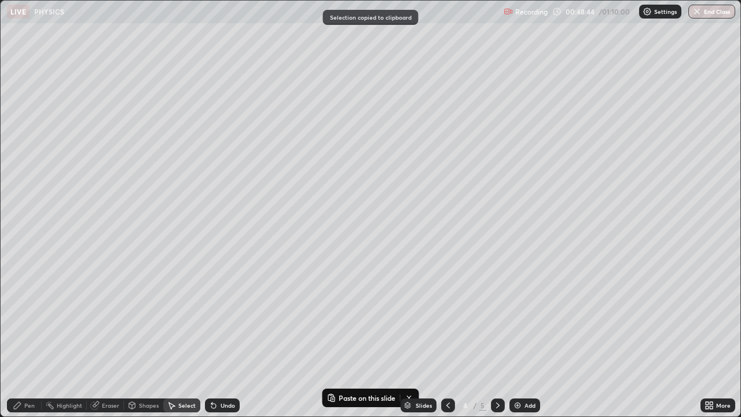
click at [497, 319] on icon at bounding box center [498, 405] width 9 height 9
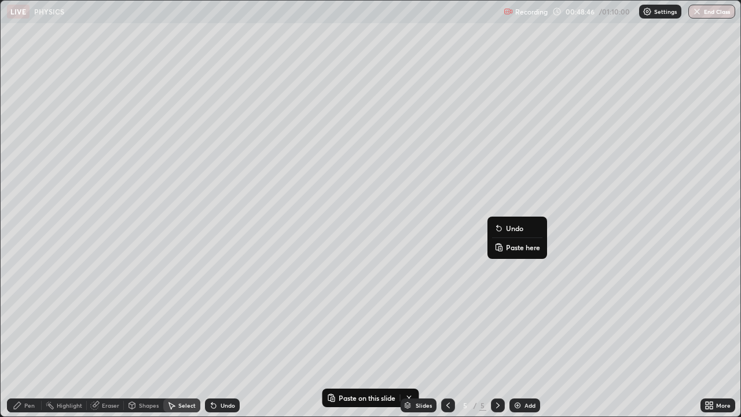
click at [518, 247] on p "Paste here" at bounding box center [523, 247] width 34 height 9
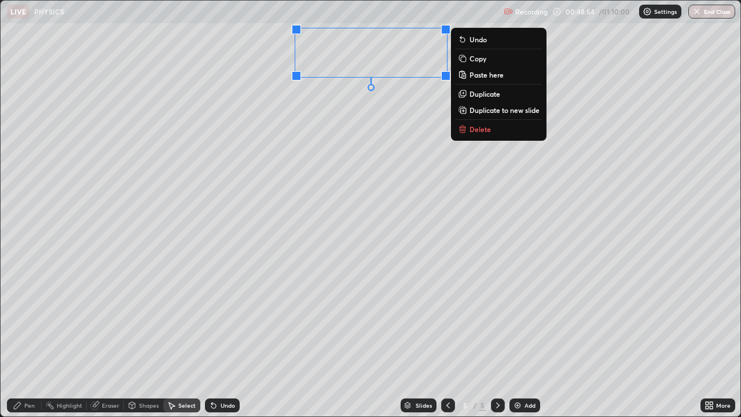
click at [30, 319] on div "Pen" at bounding box center [29, 406] width 10 height 6
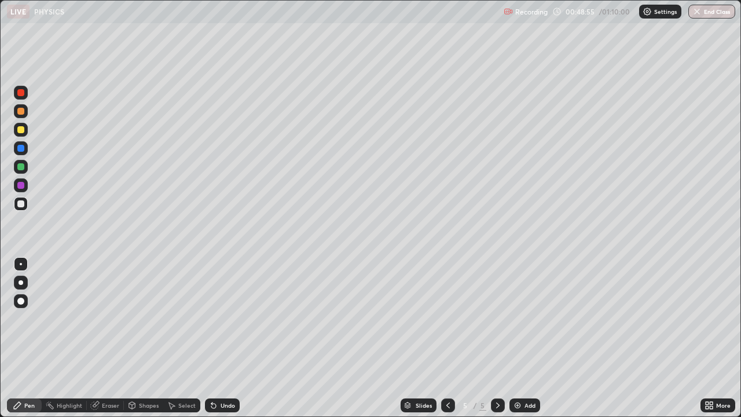
click at [21, 264] on div at bounding box center [21, 264] width 2 height 2
click at [19, 130] on div at bounding box center [20, 129] width 7 height 7
click at [108, 319] on div "Eraser" at bounding box center [110, 406] width 17 height 6
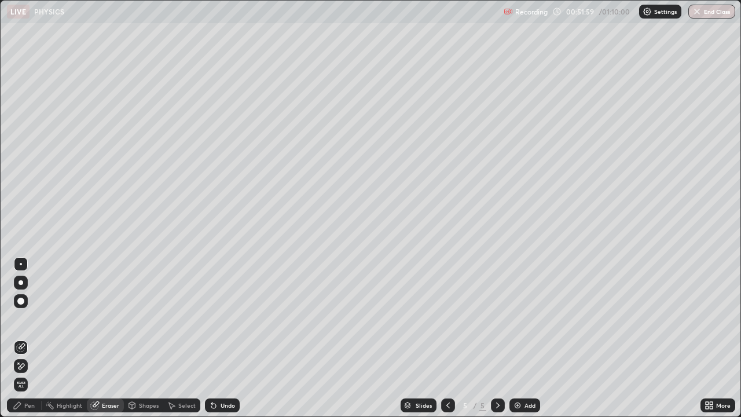
click at [21, 319] on icon at bounding box center [20, 366] width 9 height 10
click at [151, 319] on div "Shapes" at bounding box center [149, 406] width 20 height 6
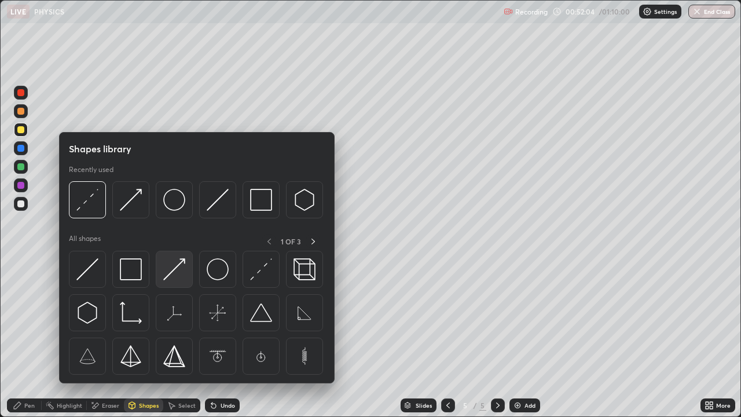
click at [174, 272] on img at bounding box center [174, 269] width 22 height 22
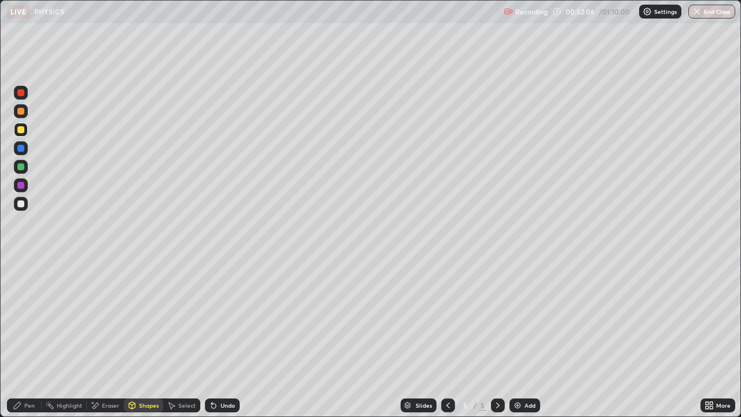
click at [20, 169] on div at bounding box center [20, 166] width 7 height 7
click at [21, 319] on div "Pen" at bounding box center [24, 406] width 35 height 14
click at [139, 319] on div "Shapes" at bounding box center [149, 406] width 20 height 6
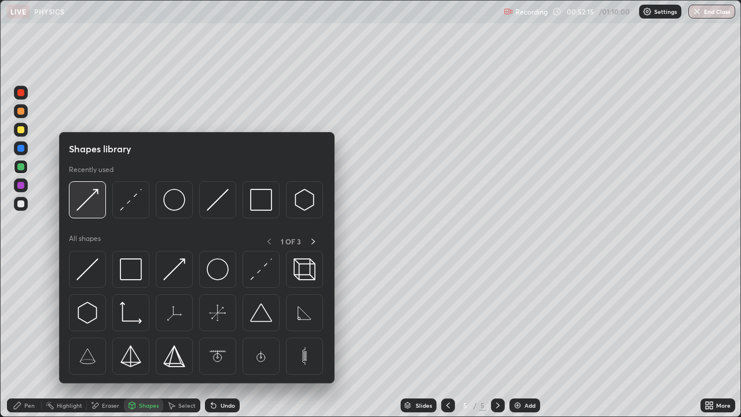
click at [96, 202] on img at bounding box center [87, 200] width 22 height 22
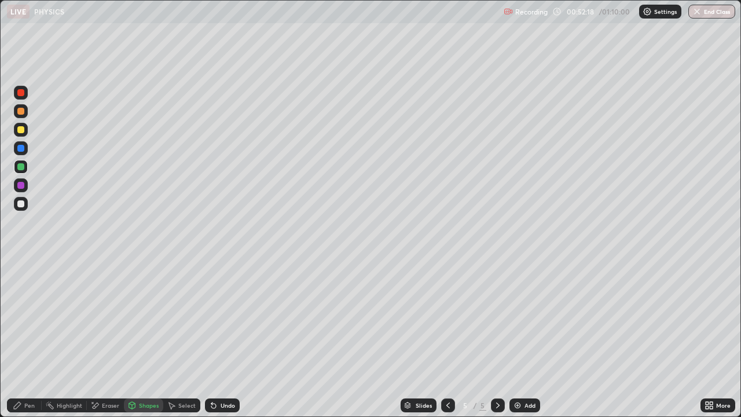
click at [20, 319] on icon at bounding box center [17, 405] width 9 height 9
click at [21, 204] on div at bounding box center [20, 203] width 7 height 7
click at [145, 319] on div "Shapes" at bounding box center [149, 406] width 20 height 6
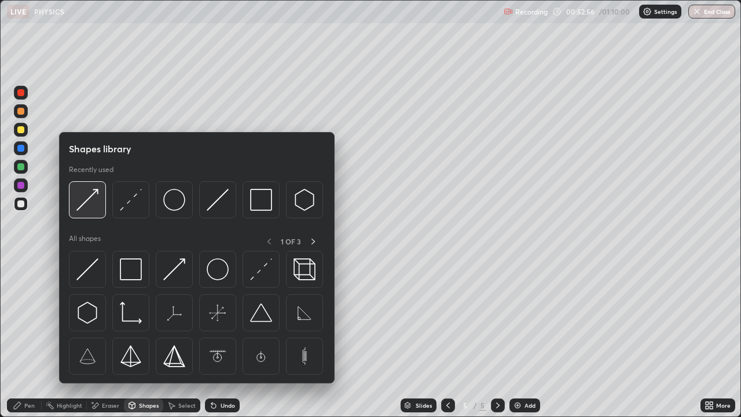
click at [95, 203] on img at bounding box center [87, 200] width 22 height 22
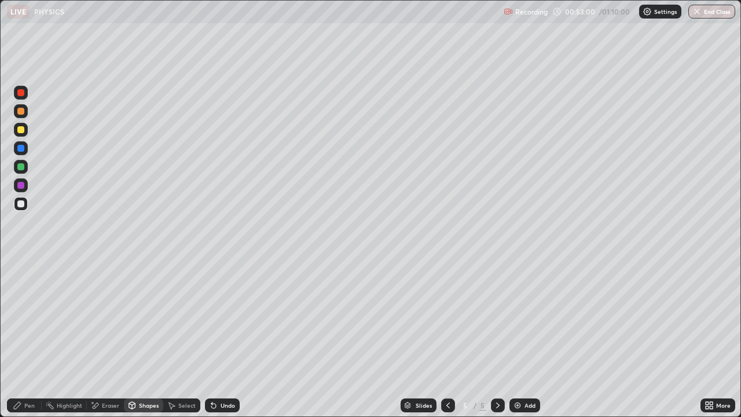
click at [20, 319] on icon at bounding box center [17, 405] width 9 height 9
click at [224, 319] on div "Undo" at bounding box center [228, 406] width 14 height 6
click at [106, 319] on div "Eraser" at bounding box center [110, 406] width 17 height 6
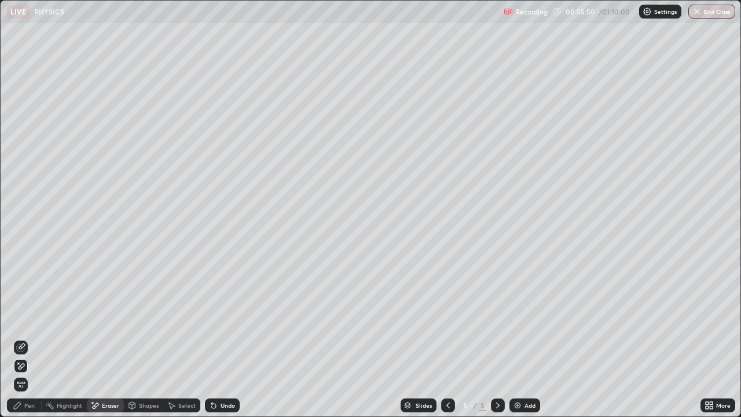
click at [142, 319] on div "Shapes" at bounding box center [149, 406] width 20 height 6
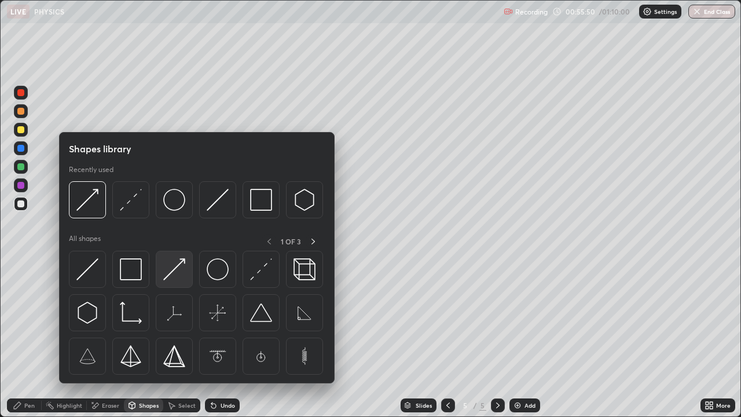
click at [171, 271] on img at bounding box center [174, 269] width 22 height 22
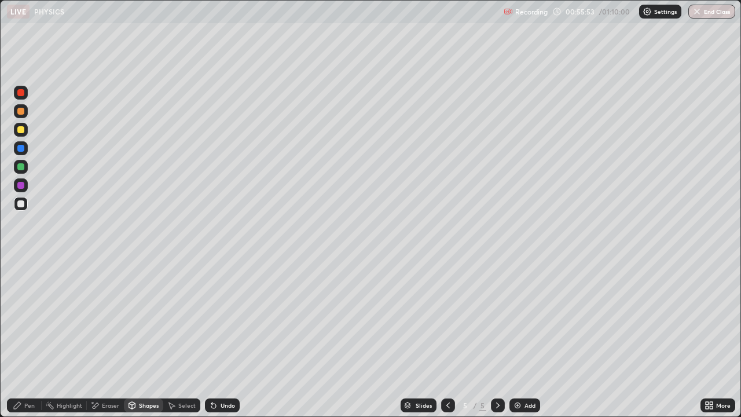
click at [19, 319] on icon at bounding box center [17, 405] width 9 height 9
click at [144, 319] on div "Shapes" at bounding box center [149, 406] width 20 height 6
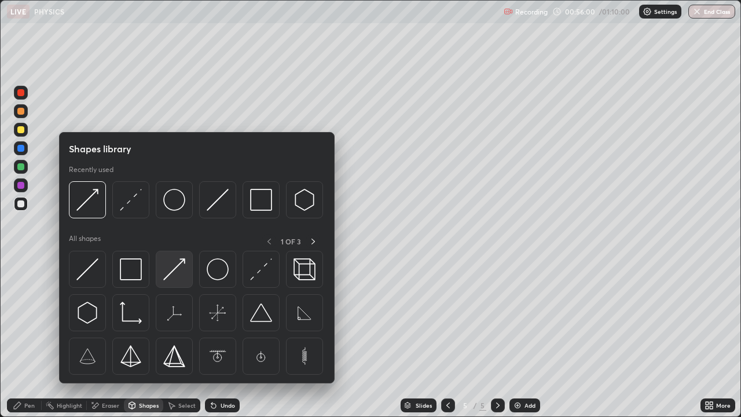
click at [174, 267] on img at bounding box center [174, 269] width 22 height 22
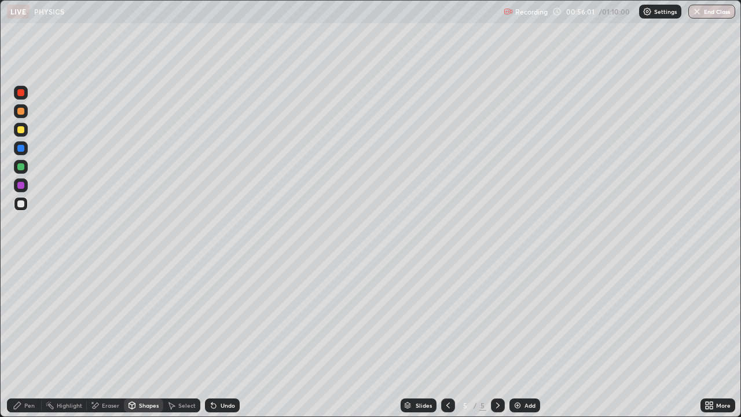
click at [21, 166] on div at bounding box center [20, 166] width 7 height 7
click at [23, 319] on div "Pen" at bounding box center [24, 406] width 35 height 14
click at [110, 319] on div "Eraser" at bounding box center [110, 406] width 17 height 6
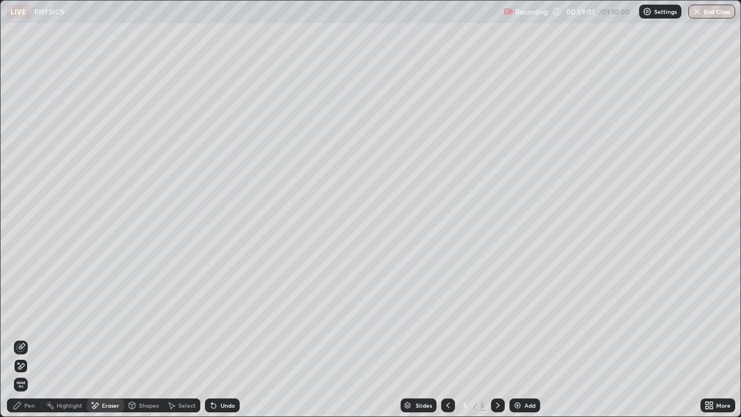
click at [31, 319] on div "Pen" at bounding box center [29, 406] width 10 height 6
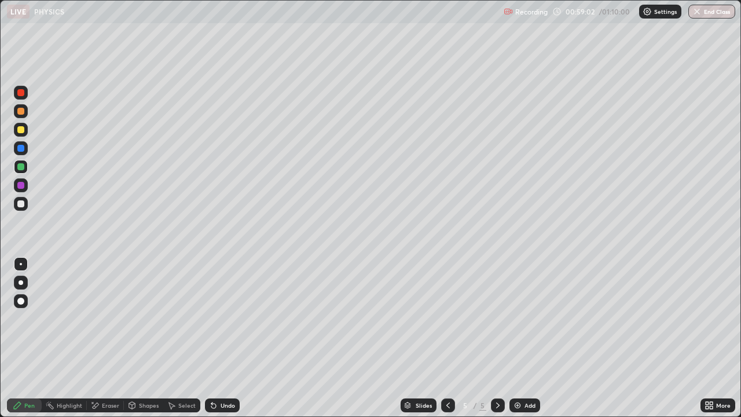
click at [24, 259] on div at bounding box center [21, 264] width 14 height 14
click at [184, 319] on div "Select" at bounding box center [186, 406] width 17 height 6
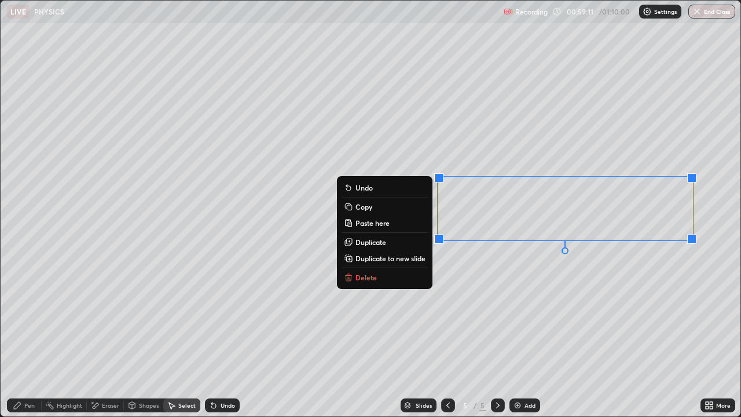
click at [551, 287] on div "0 ° Undo Copy Paste here Duplicate Duplicate to new slide Delete" at bounding box center [371, 209] width 740 height 416
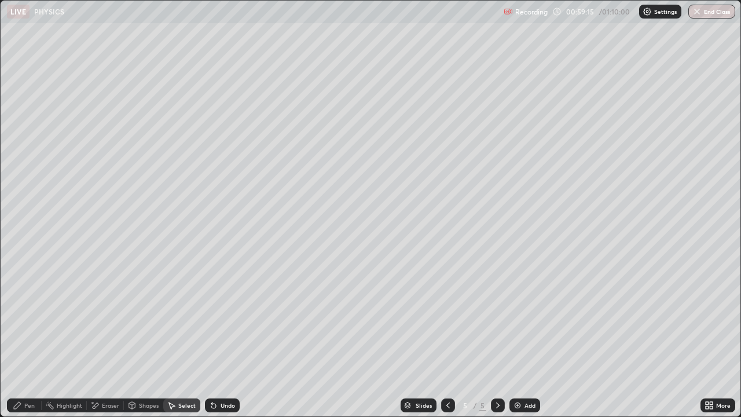
click at [25, 319] on div "Pen" at bounding box center [29, 406] width 10 height 6
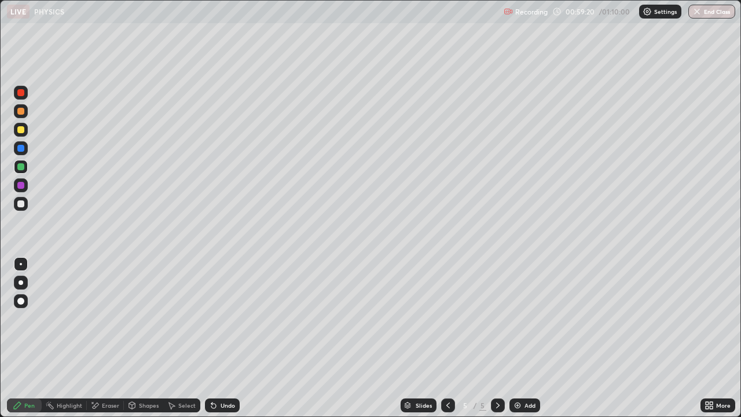
click at [18, 206] on div at bounding box center [20, 203] width 7 height 7
click at [452, 319] on div at bounding box center [448, 406] width 14 height 14
click at [498, 319] on icon at bounding box center [498, 405] width 9 height 9
click at [448, 319] on icon at bounding box center [448, 405] width 9 height 9
click at [181, 319] on div "Select" at bounding box center [186, 406] width 17 height 6
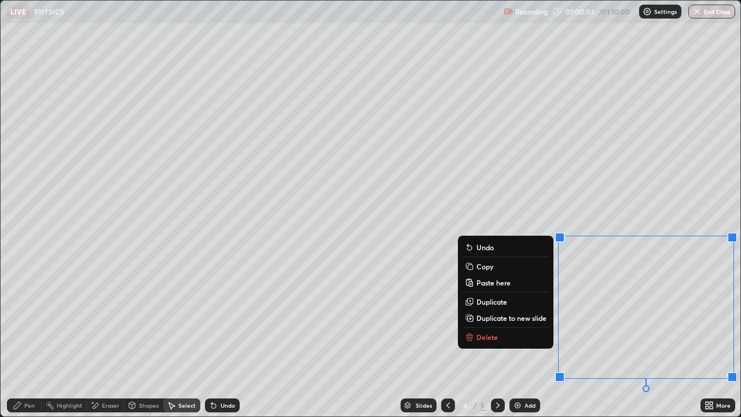
click at [488, 269] on p "Copy" at bounding box center [485, 266] width 17 height 9
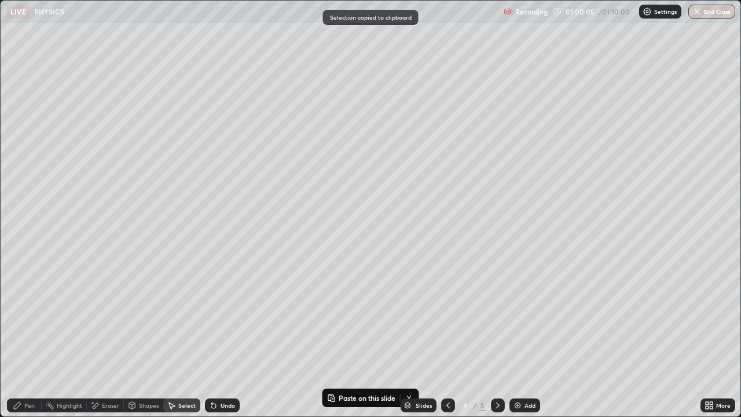
click at [494, 319] on icon at bounding box center [498, 405] width 9 height 9
click at [108, 319] on div "Eraser" at bounding box center [110, 406] width 17 height 6
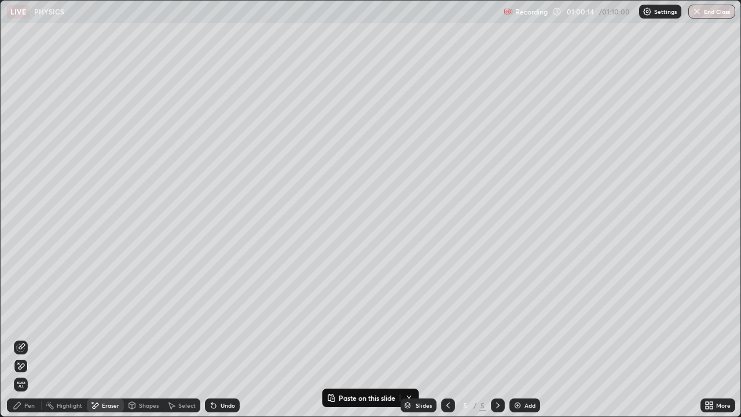
click at [187, 319] on div "Select" at bounding box center [186, 406] width 17 height 6
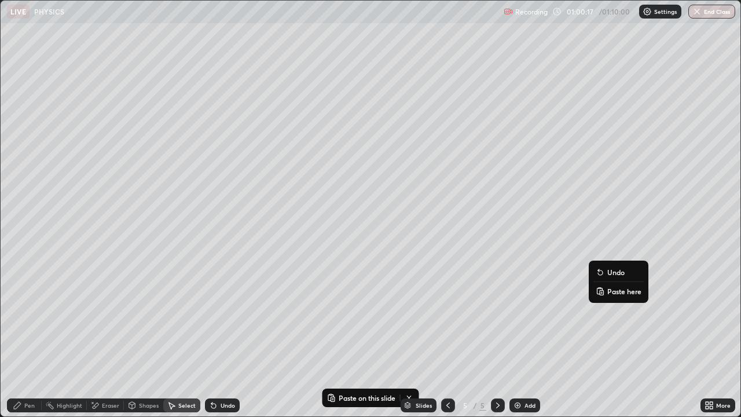
click at [616, 293] on p "Paste here" at bounding box center [625, 291] width 34 height 9
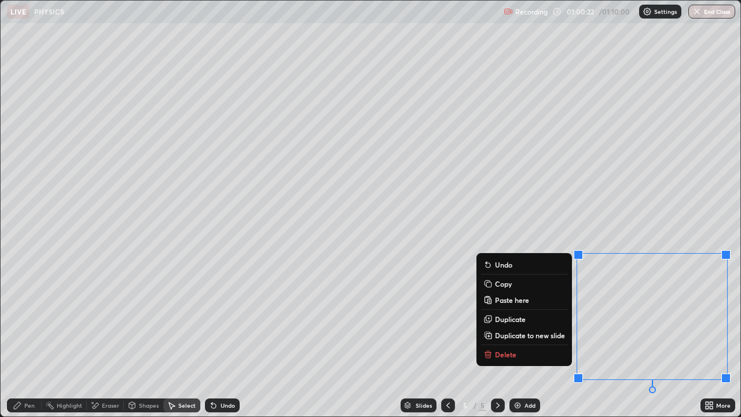
click at [464, 319] on div "0 ° Undo Copy Paste here Duplicate Duplicate to new slide Delete" at bounding box center [371, 209] width 740 height 416
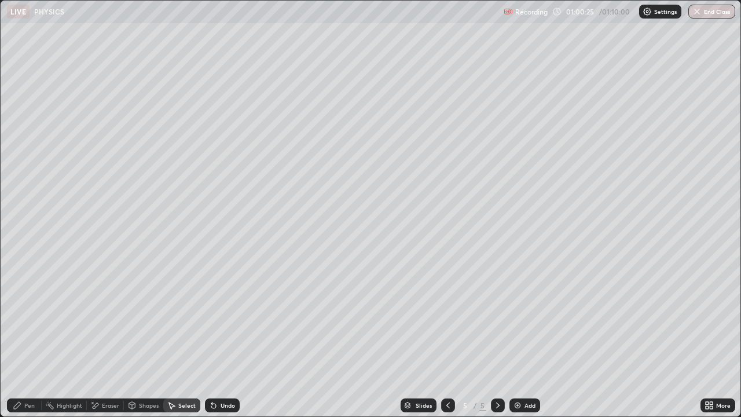
click at [103, 319] on div "Eraser" at bounding box center [105, 406] width 37 height 14
click at [19, 319] on icon at bounding box center [18, 363] width 1 height 1
click at [24, 319] on div "Pen" at bounding box center [29, 406] width 10 height 6
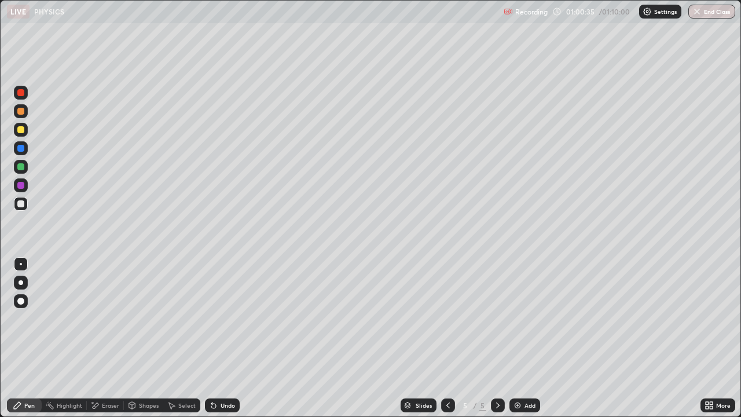
click at [20, 210] on div at bounding box center [21, 204] width 14 height 14
click at [112, 319] on div "Eraser" at bounding box center [110, 406] width 17 height 6
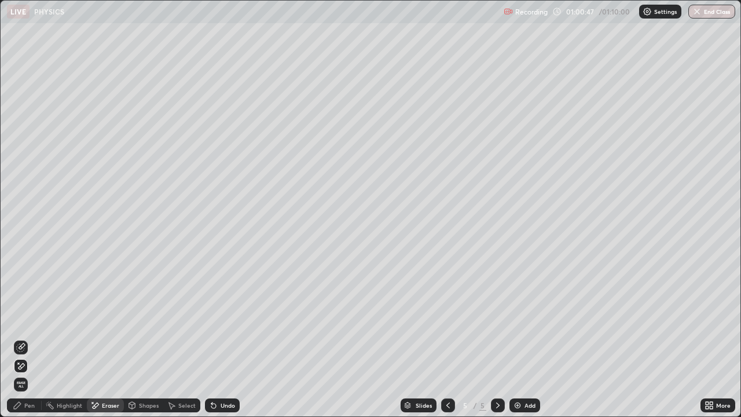
click at [28, 319] on div "Pen" at bounding box center [29, 406] width 10 height 6
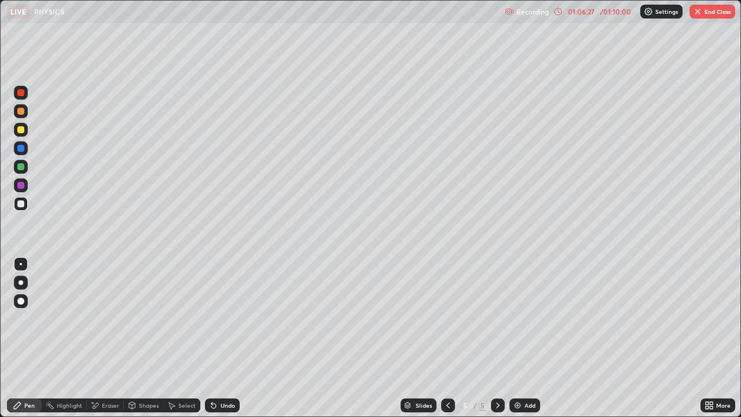
click at [533, 319] on div "Add" at bounding box center [525, 406] width 31 height 14
click at [20, 203] on div at bounding box center [20, 203] width 7 height 7
click at [445, 319] on icon at bounding box center [448, 405] width 9 height 9
click at [497, 319] on icon at bounding box center [498, 405] width 9 height 9
click at [111, 319] on div "Eraser" at bounding box center [110, 406] width 17 height 6
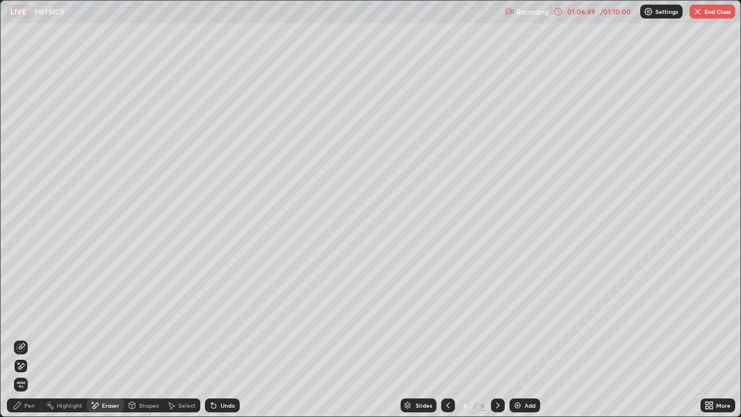
click at [19, 319] on icon at bounding box center [17, 405] width 9 height 9
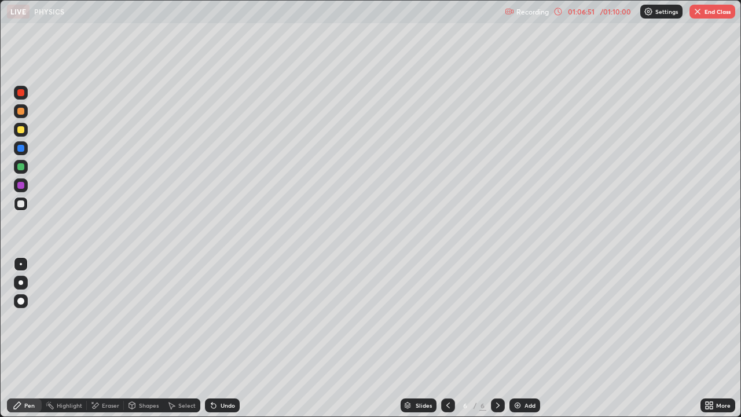
click at [148, 319] on div "Shapes" at bounding box center [149, 406] width 20 height 6
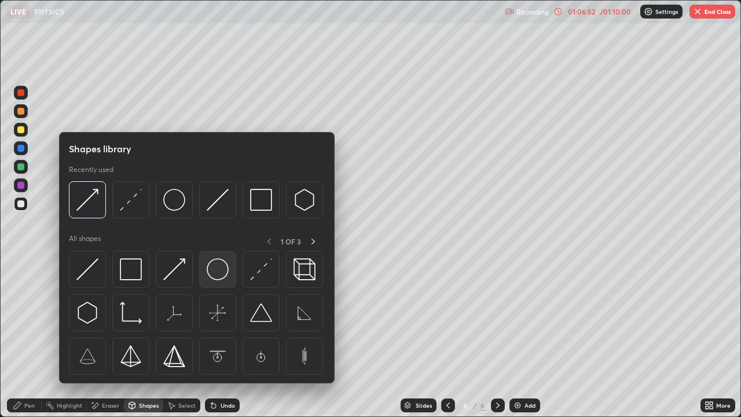
click at [217, 271] on img at bounding box center [218, 269] width 22 height 22
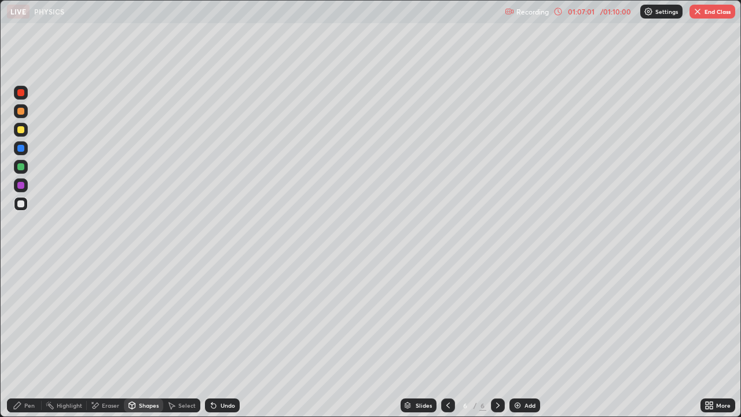
click at [19, 319] on icon at bounding box center [17, 405] width 9 height 9
click at [20, 283] on div at bounding box center [21, 282] width 5 height 5
click at [149, 319] on div "Shapes" at bounding box center [149, 406] width 20 height 6
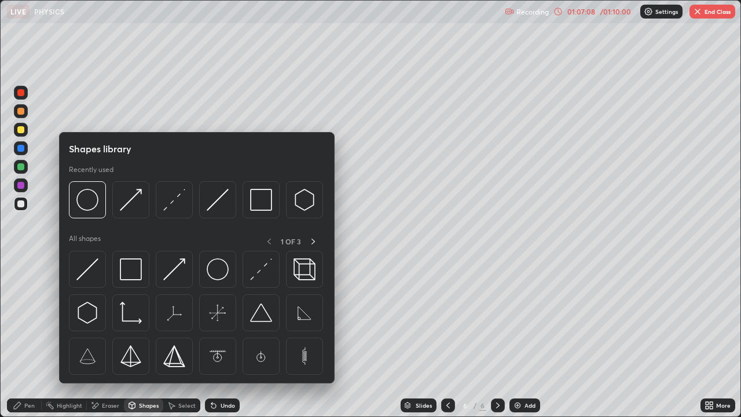
click at [23, 319] on div "Pen" at bounding box center [24, 406] width 35 height 14
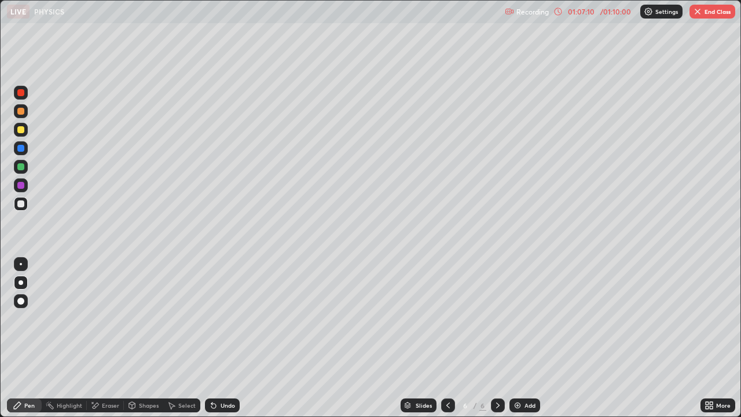
click at [19, 268] on div at bounding box center [21, 264] width 14 height 14
click at [147, 319] on div "Shapes" at bounding box center [143, 406] width 39 height 14
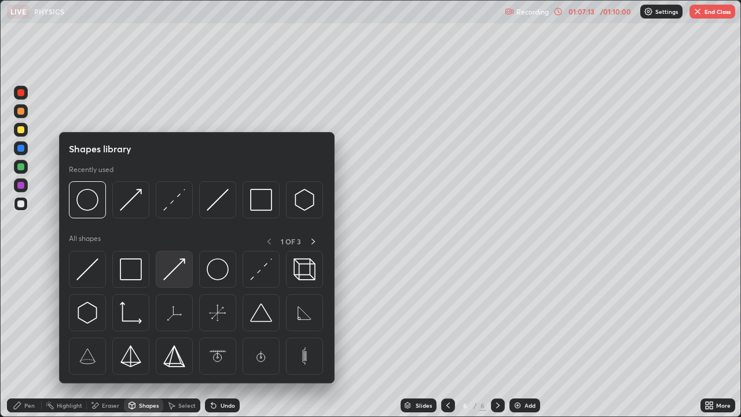
click at [176, 267] on img at bounding box center [174, 269] width 22 height 22
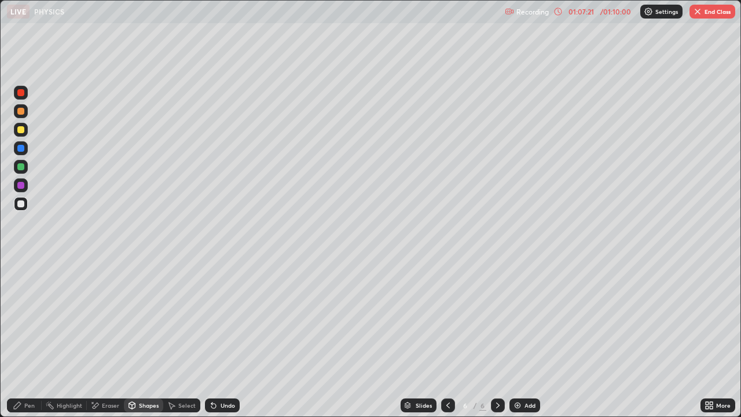
click at [182, 319] on div "Select" at bounding box center [186, 406] width 17 height 6
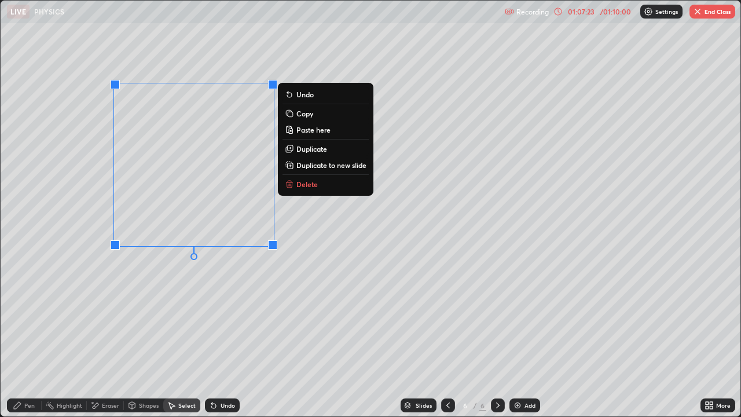
click at [250, 306] on div "0 ° Undo Copy Paste here Duplicate Duplicate to new slide Delete" at bounding box center [371, 209] width 740 height 416
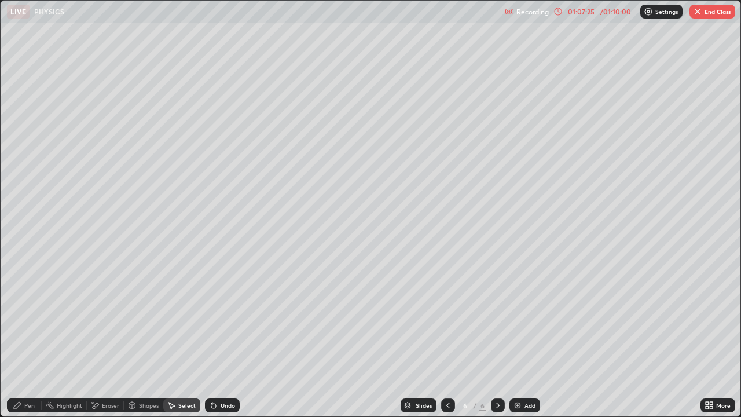
click at [20, 319] on icon at bounding box center [17, 405] width 9 height 9
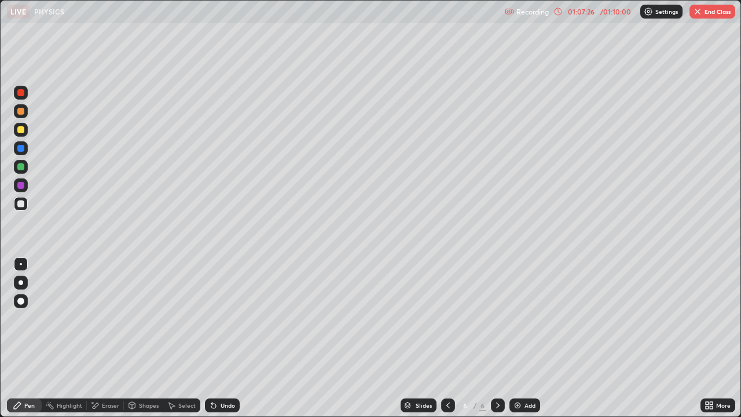
click at [21, 283] on div at bounding box center [21, 282] width 5 height 5
click at [22, 319] on div "Pen" at bounding box center [24, 406] width 35 height 14
click at [20, 204] on div at bounding box center [20, 203] width 7 height 7
click at [21, 264] on div at bounding box center [21, 264] width 2 height 2
click at [19, 302] on div at bounding box center [20, 301] width 7 height 7
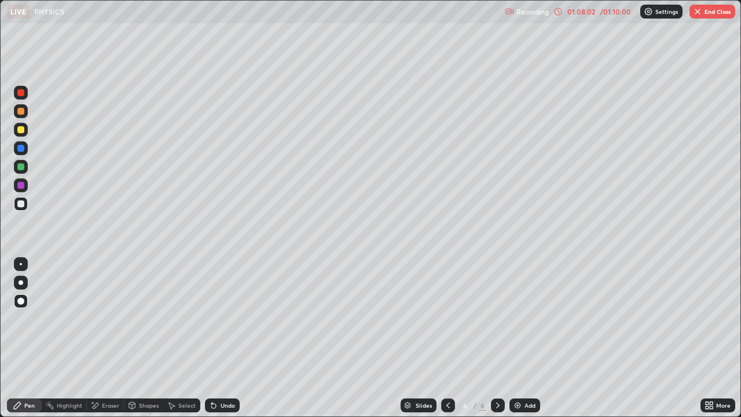
click at [19, 166] on div at bounding box center [20, 166] width 7 height 7
click at [24, 319] on div "Pen" at bounding box center [24, 406] width 35 height 14
click at [21, 264] on div at bounding box center [21, 264] width 2 height 2
click at [21, 206] on div at bounding box center [20, 203] width 7 height 7
click at [20, 167] on div at bounding box center [20, 166] width 7 height 7
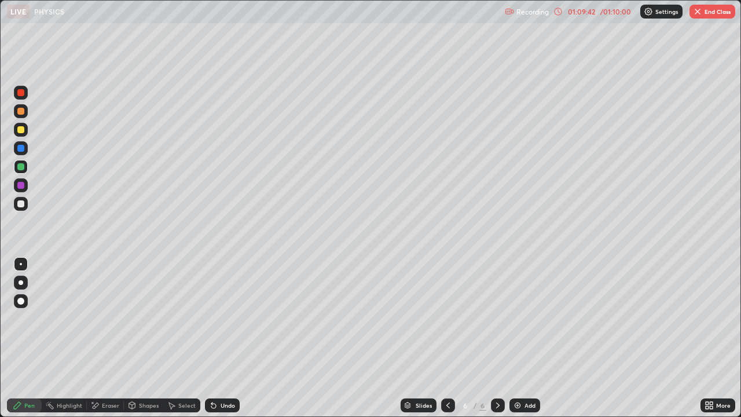
click at [20, 188] on div at bounding box center [20, 185] width 7 height 7
click at [144, 319] on div "Shapes" at bounding box center [149, 406] width 20 height 6
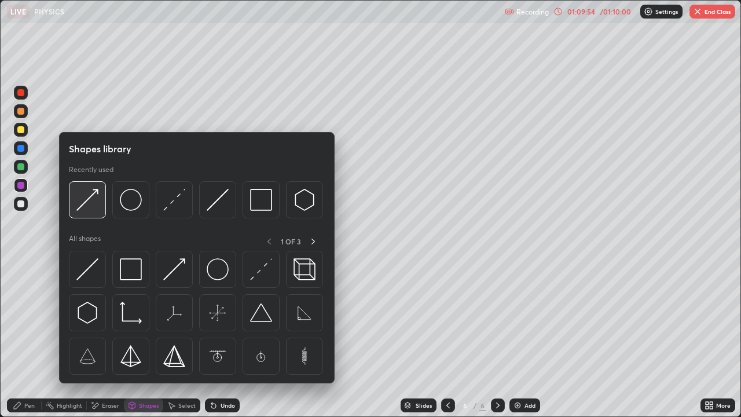
click at [94, 206] on img at bounding box center [87, 200] width 22 height 22
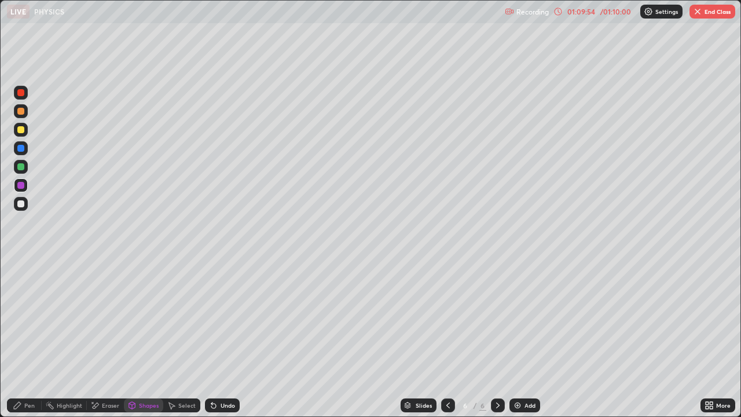
click at [21, 169] on div at bounding box center [20, 166] width 7 height 7
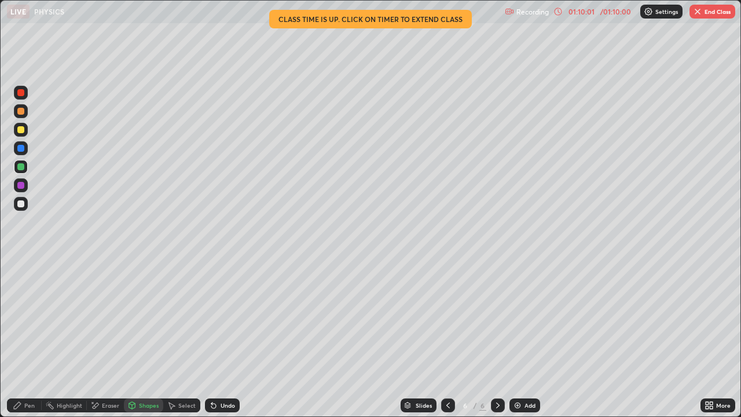
click at [20, 319] on icon at bounding box center [17, 405] width 9 height 9
click at [21, 264] on div at bounding box center [21, 264] width 2 height 2
click at [21, 204] on div at bounding box center [20, 203] width 7 height 7
click at [712, 11] on button "End Class" at bounding box center [713, 12] width 46 height 14
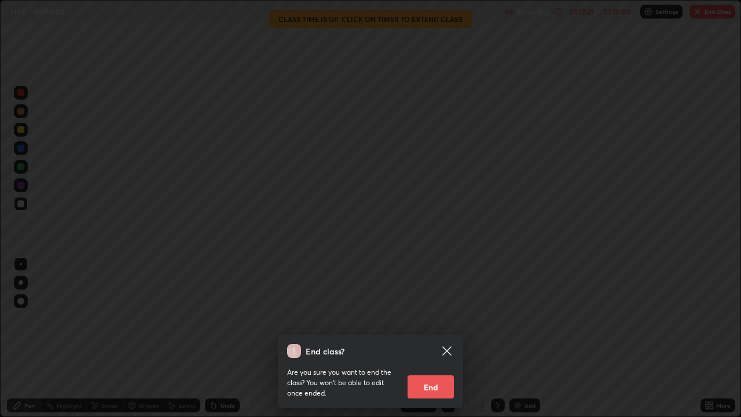
click at [433, 319] on button "End" at bounding box center [431, 386] width 46 height 23
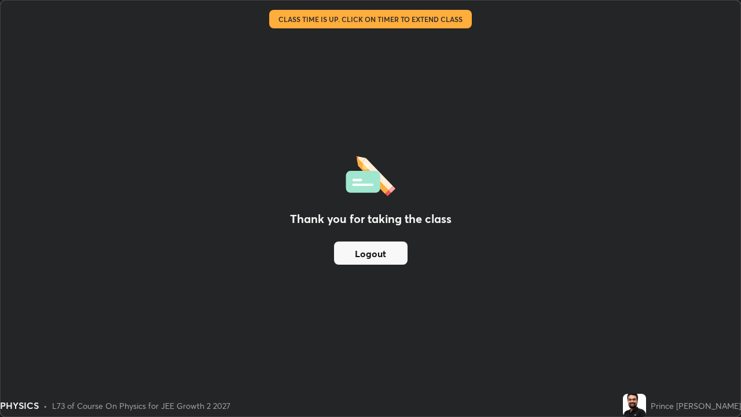
click at [375, 256] on button "Logout" at bounding box center [371, 253] width 74 height 23
